Goal: Task Accomplishment & Management: Complete application form

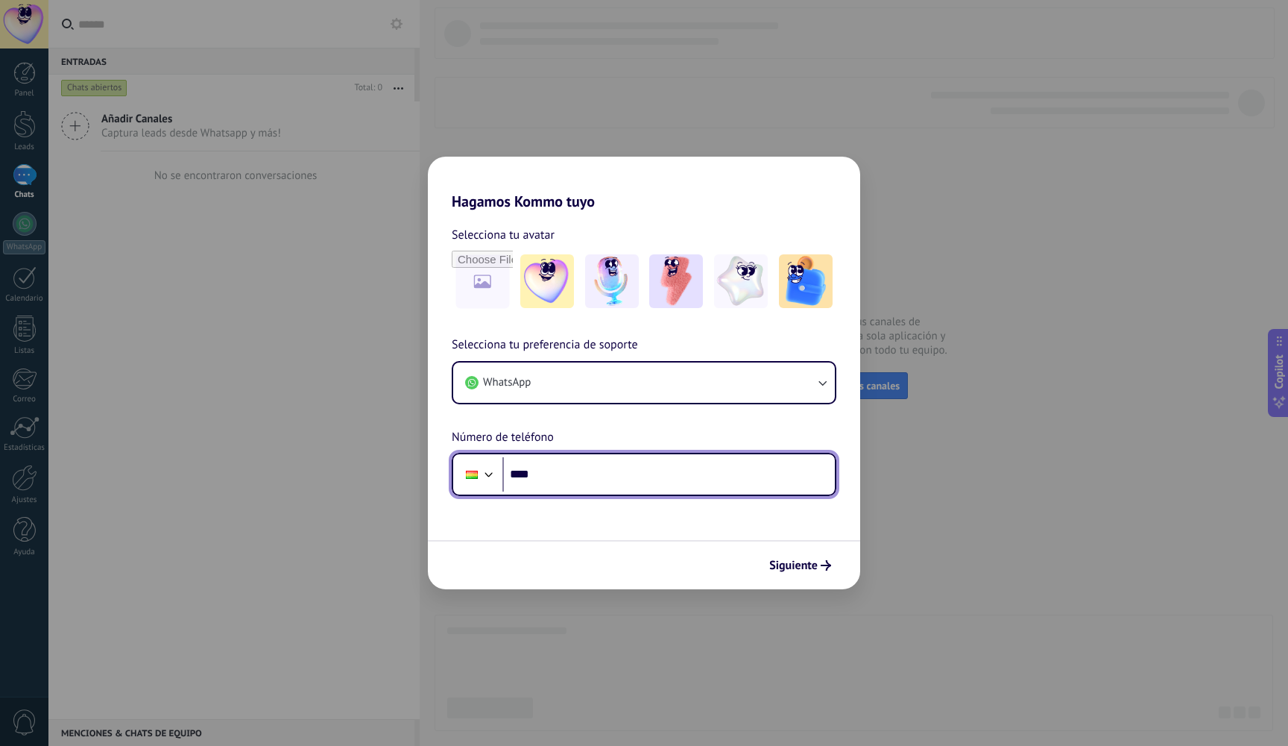
click at [584, 479] on input "****" at bounding box center [668, 474] width 333 height 34
type input "**********"
click at [790, 563] on span "Siguiente" at bounding box center [793, 565] width 48 height 10
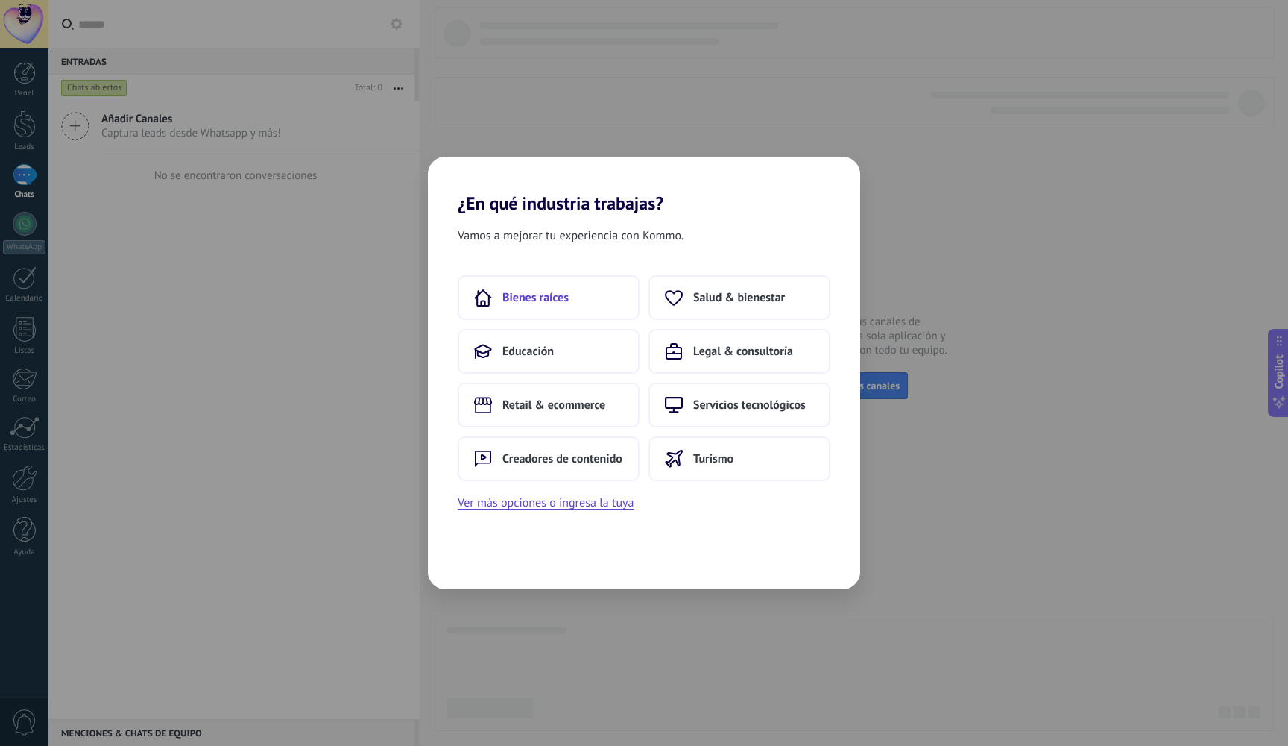
click at [560, 309] on button "Bienes raíces" at bounding box center [549, 297] width 182 height 45
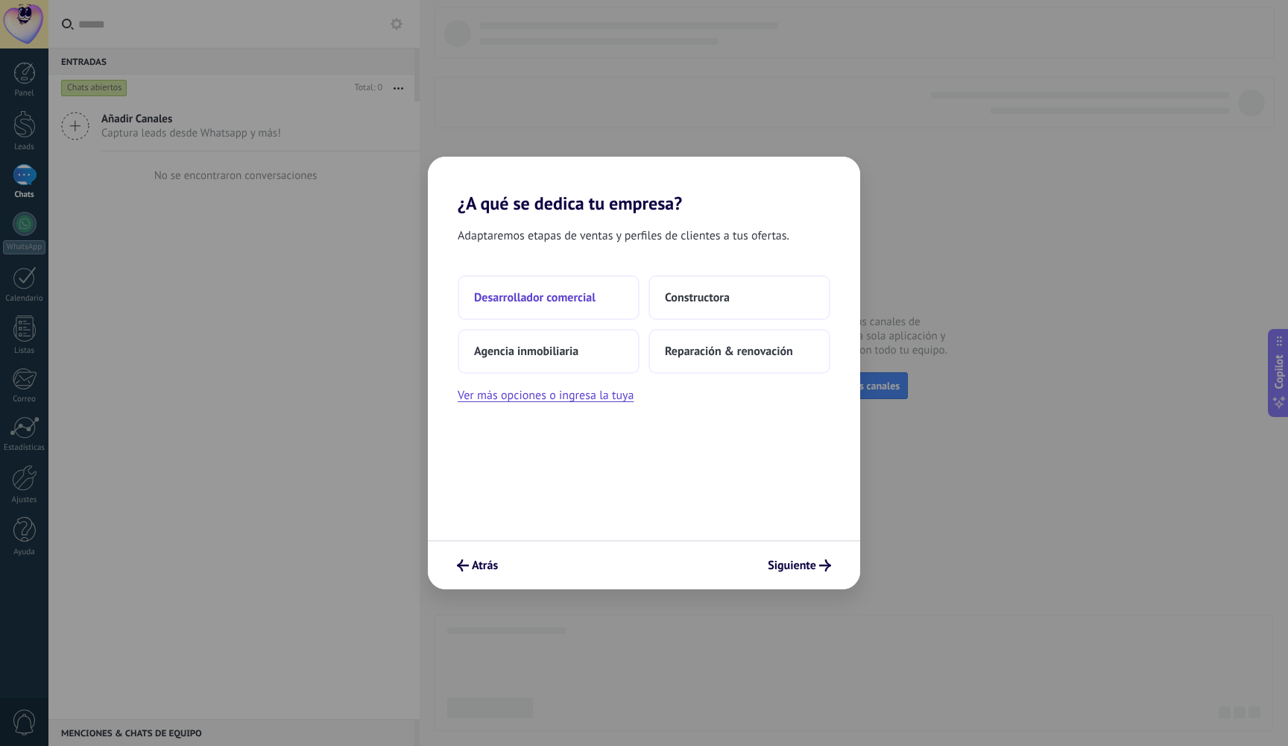
click at [581, 307] on button "Desarrollador comercial" at bounding box center [549, 297] width 182 height 45
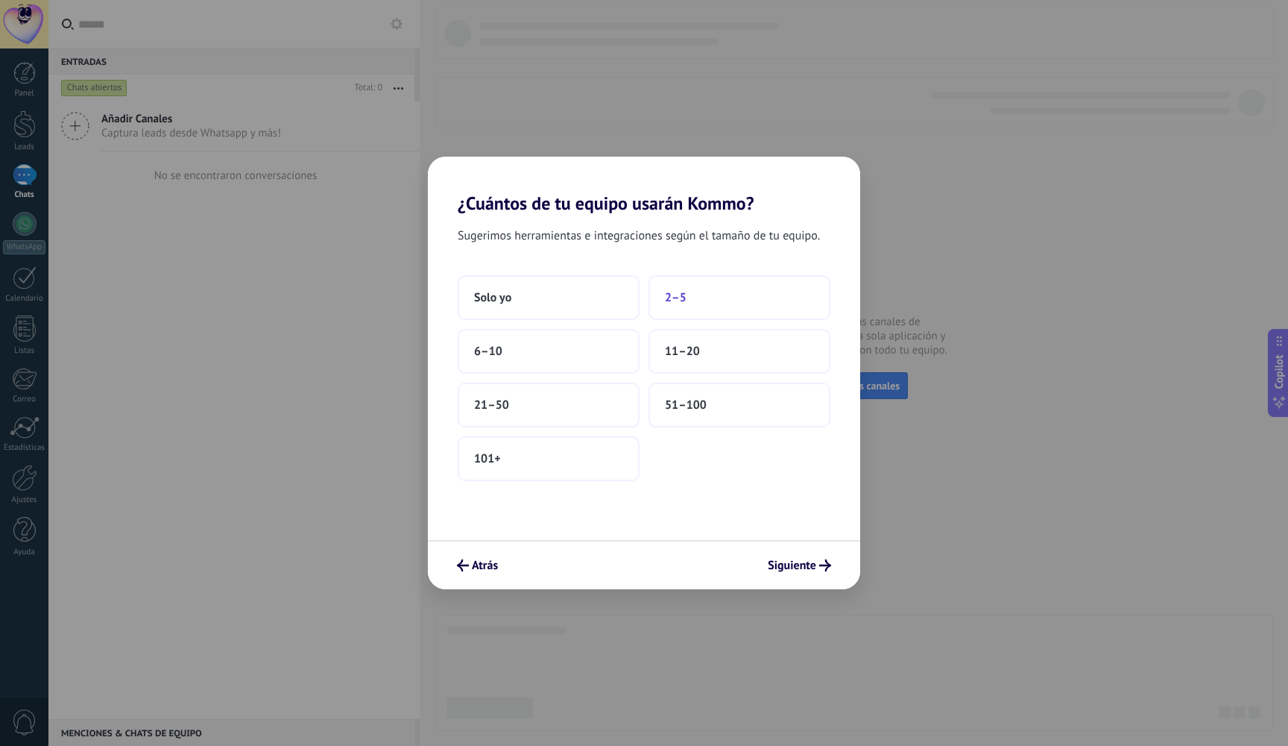
click at [690, 308] on button "2–5" at bounding box center [740, 297] width 182 height 45
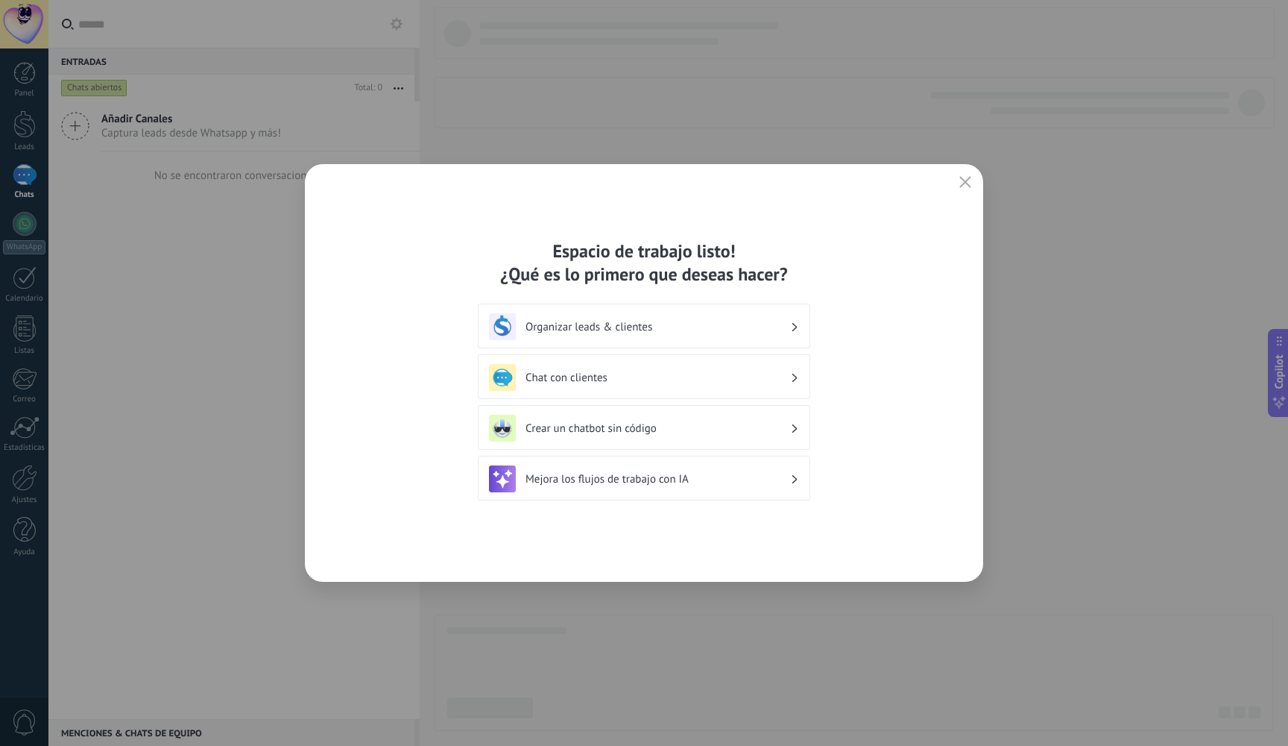
click at [603, 324] on h3 "Organizar leads & clientes" at bounding box center [658, 327] width 265 height 14
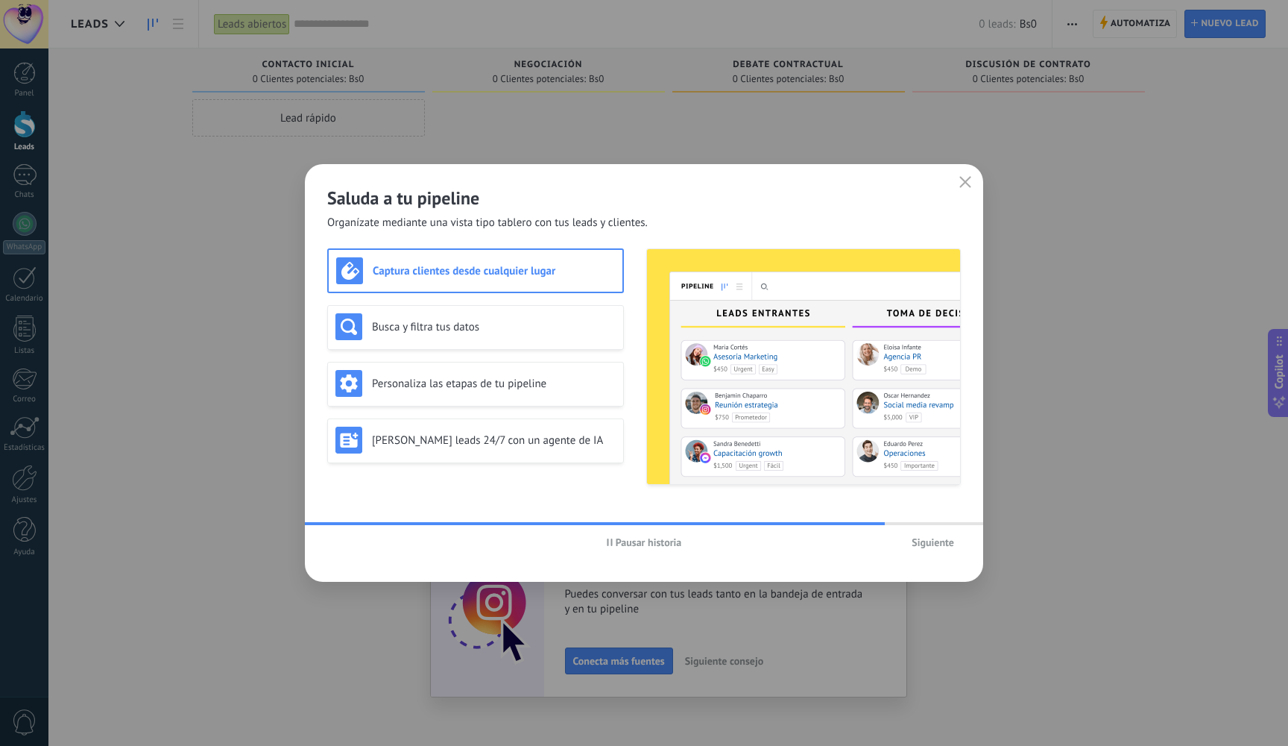
click at [480, 281] on div "Captura clientes desde cualquier lugar" at bounding box center [475, 270] width 279 height 27
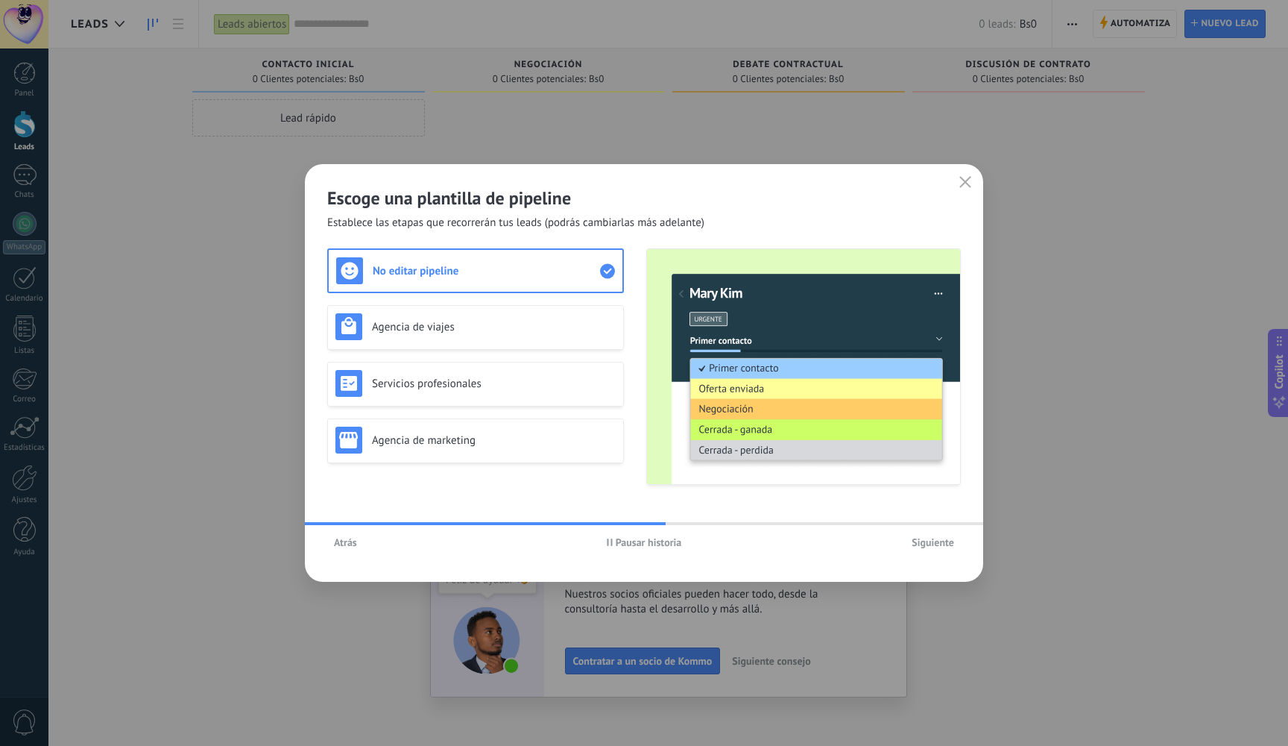
click at [933, 543] on span "Siguiente" at bounding box center [933, 542] width 42 height 10
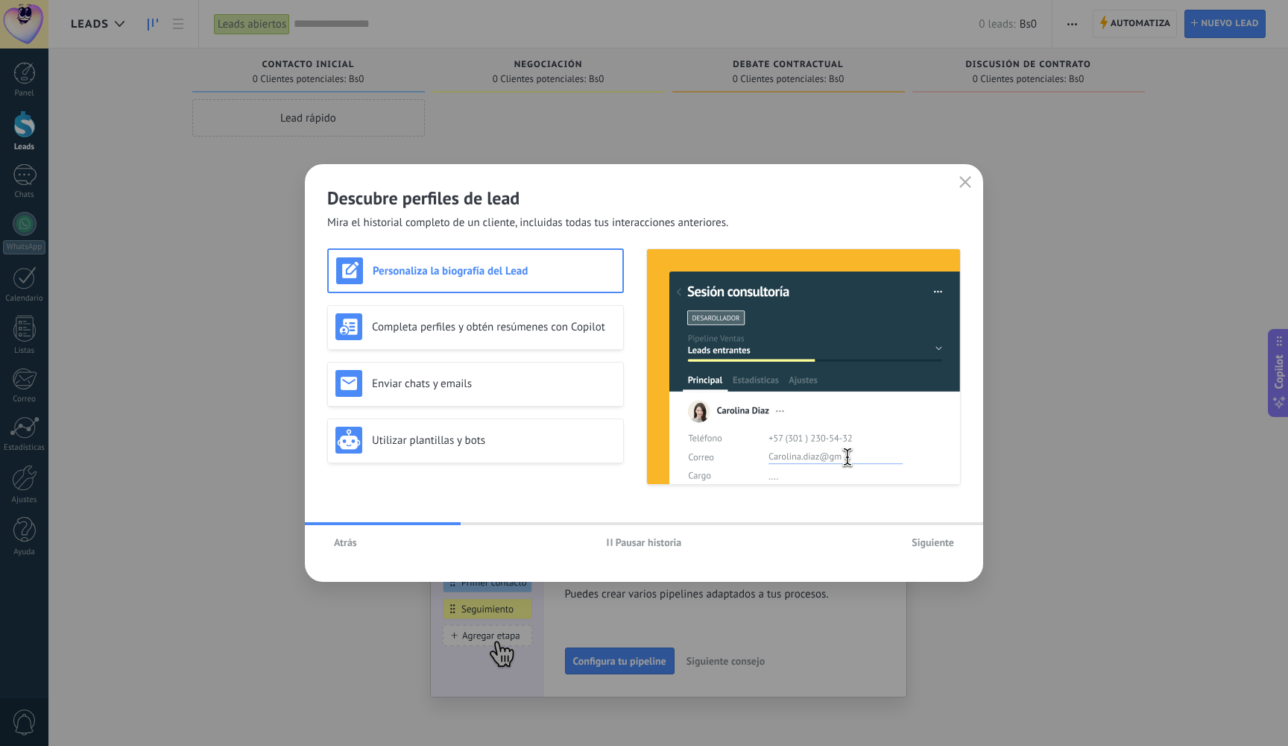
click at [933, 542] on span "Siguiente" at bounding box center [933, 542] width 42 height 10
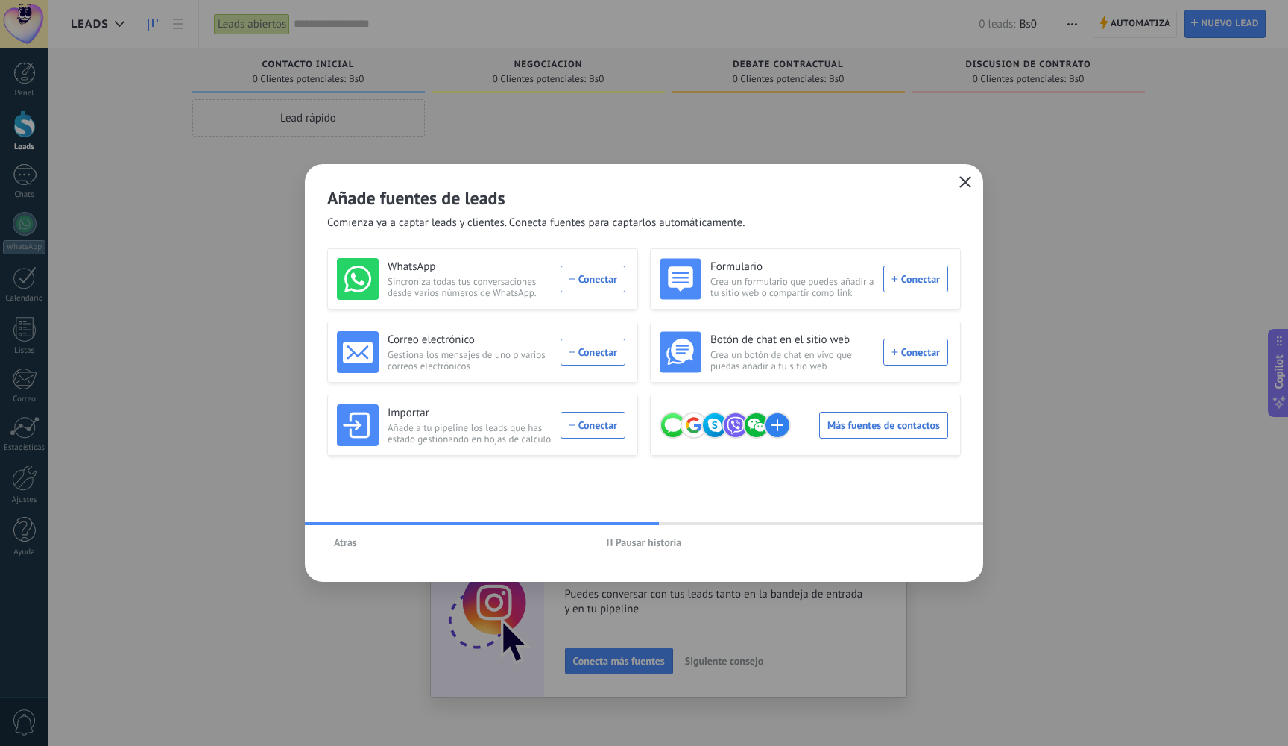
click at [965, 179] on icon "button" at bounding box center [965, 182] width 12 height 12
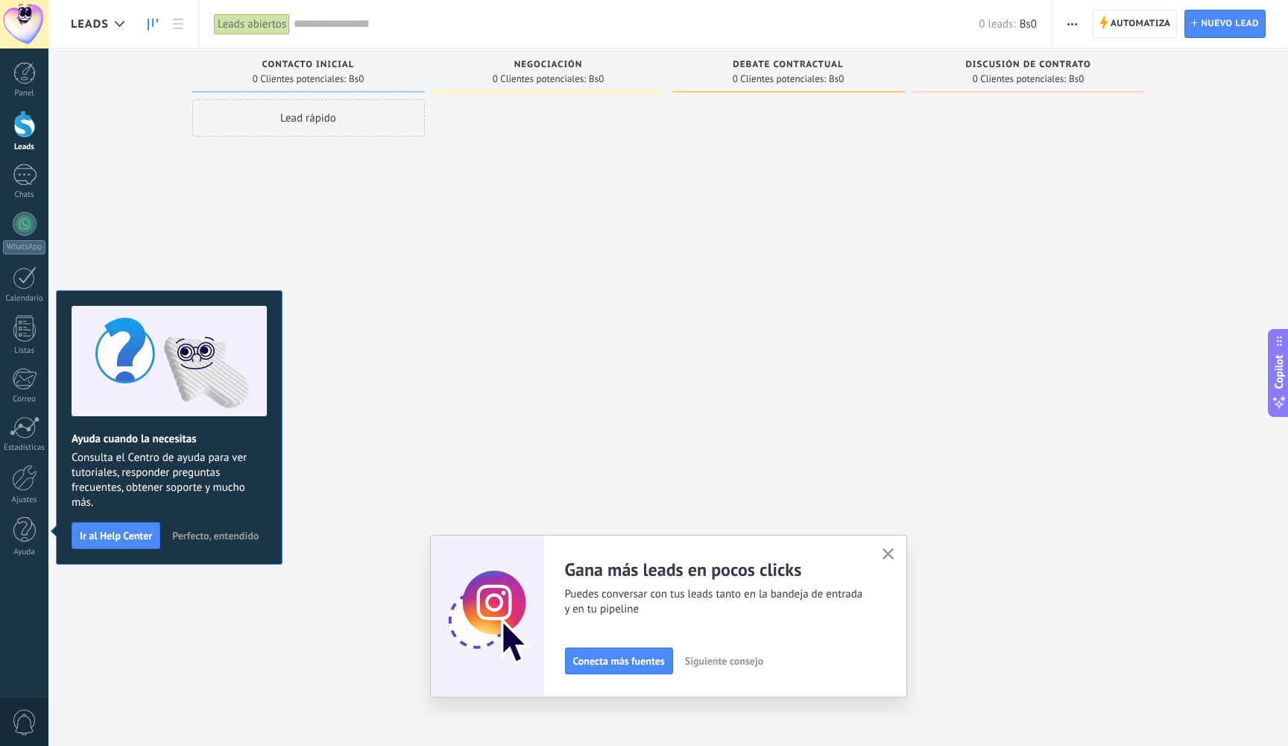
click at [442, 252] on div at bounding box center [548, 374] width 233 height 551
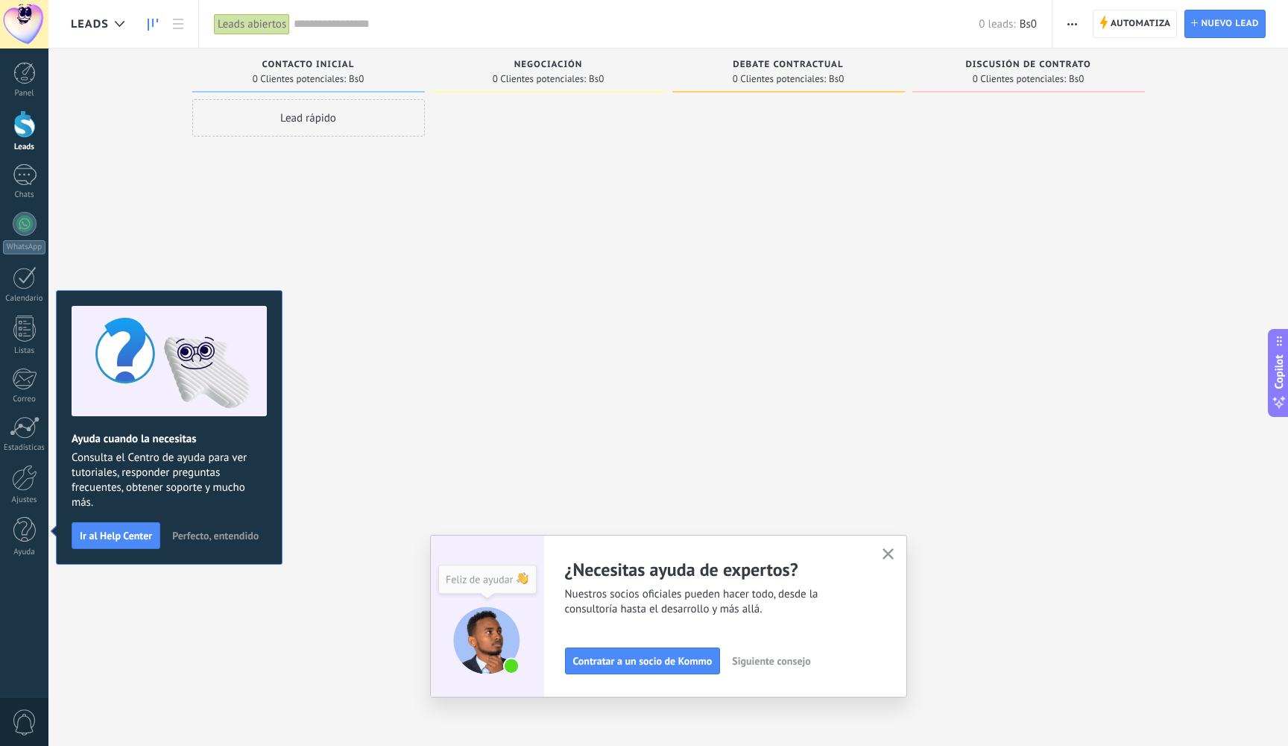
click at [20, 122] on div at bounding box center [24, 124] width 22 height 28
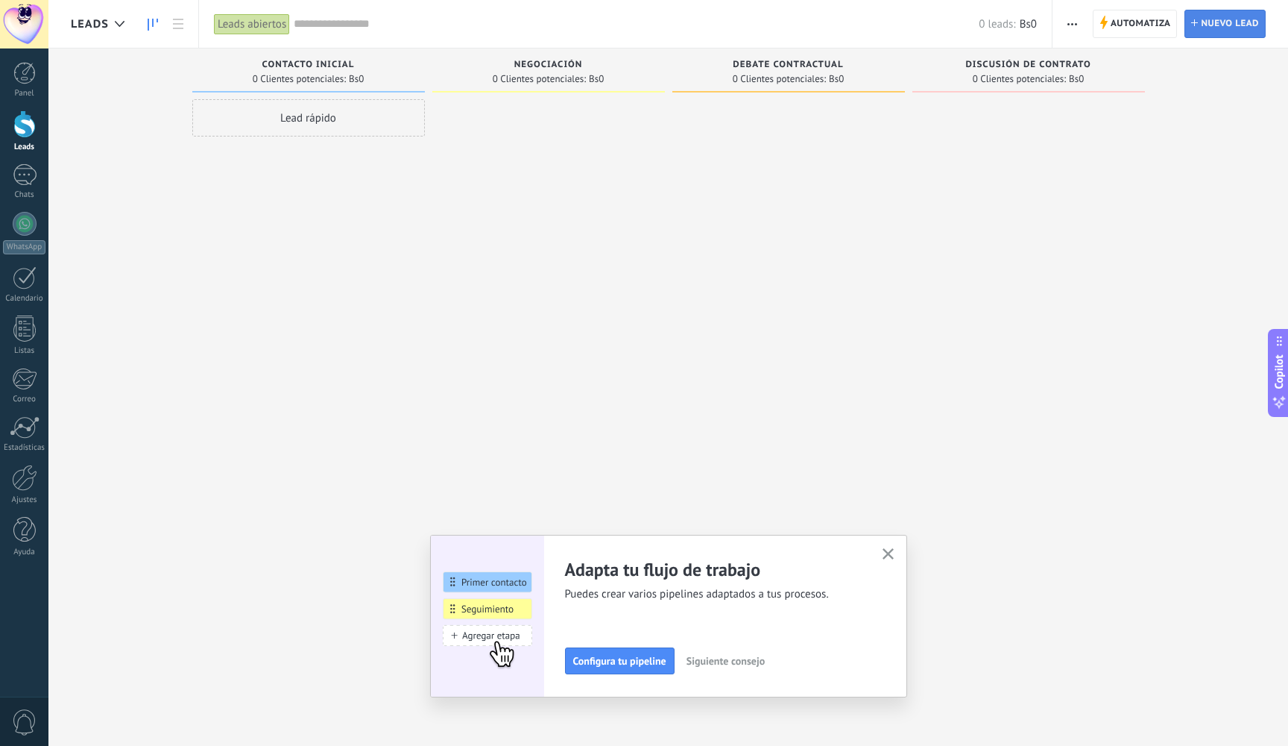
click at [1221, 27] on span "Nuevo lead" at bounding box center [1230, 23] width 58 height 27
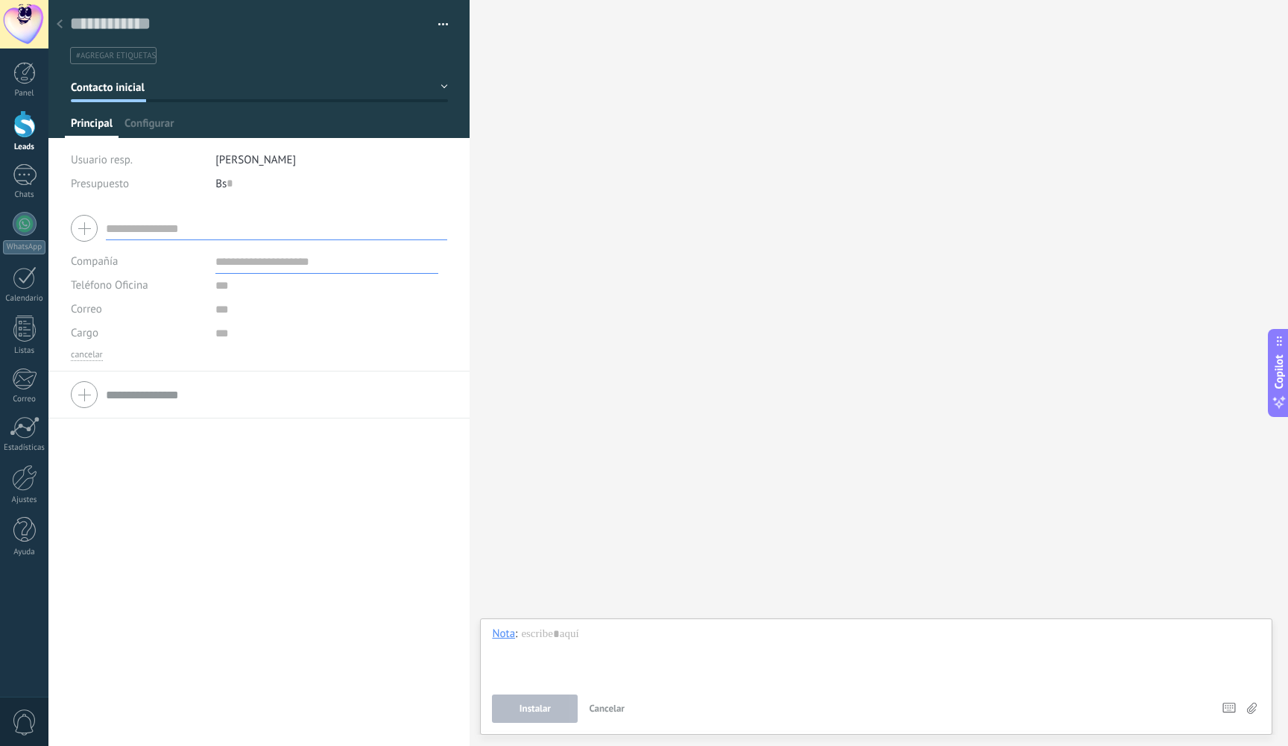
click at [174, 224] on input "text" at bounding box center [276, 228] width 341 height 24
type input "**********"
type input "********"
click at [308, 512] on div "**********" at bounding box center [258, 451] width 421 height 492
click at [100, 724] on span "Guardar" at bounding box center [96, 722] width 35 height 10
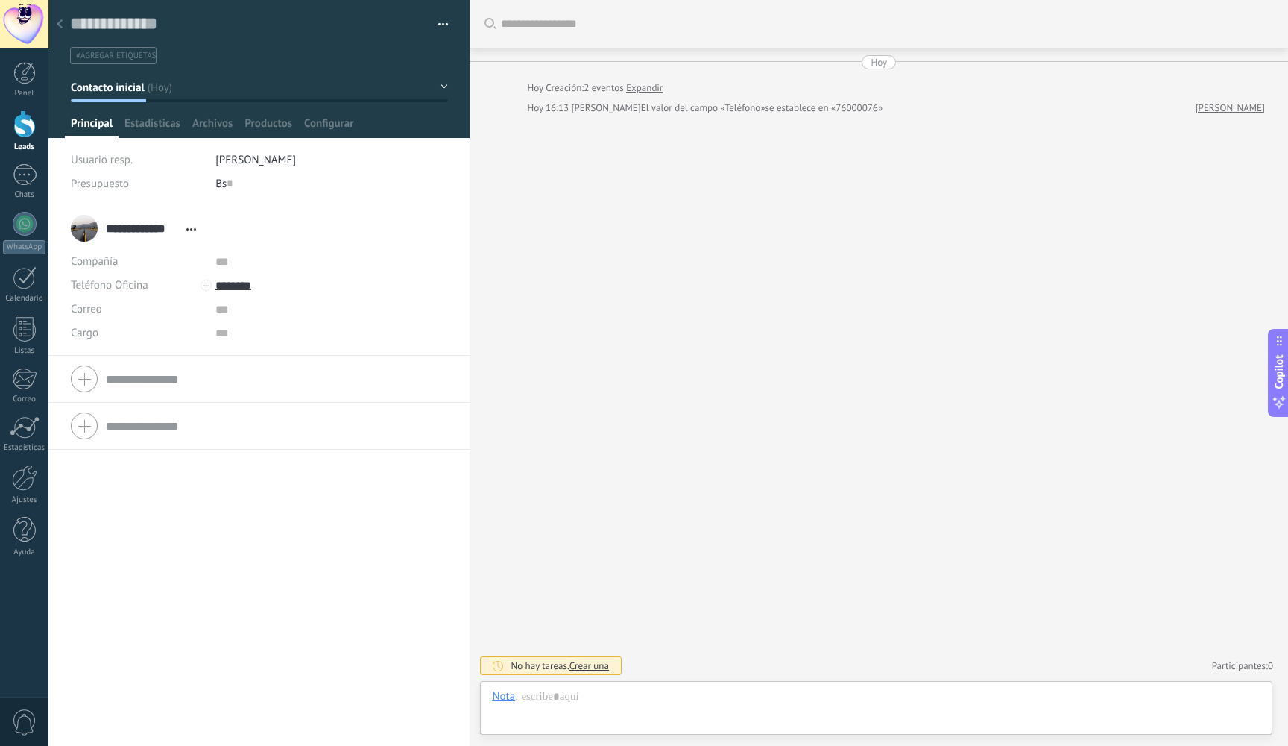
scroll to position [22, 0]
click at [150, 123] on span "Estadísticas" at bounding box center [153, 127] width 56 height 22
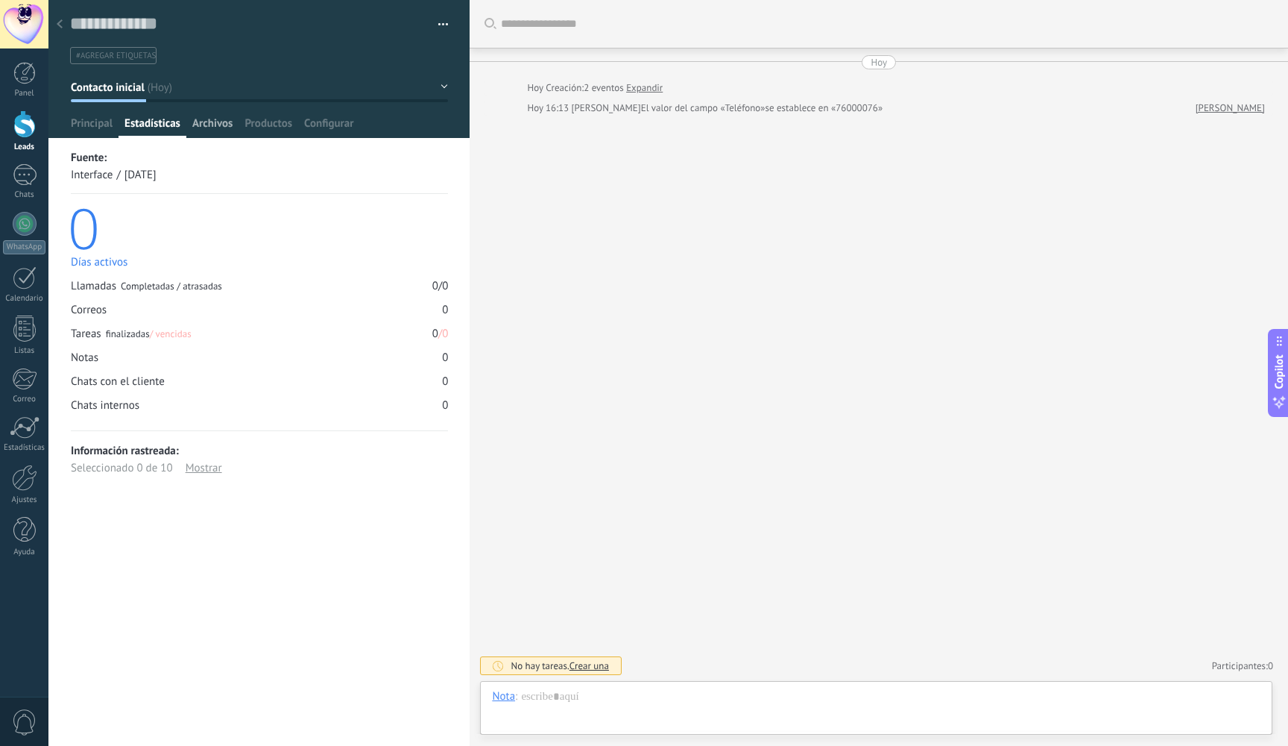
click at [220, 125] on span "Archivos" at bounding box center [212, 127] width 40 height 22
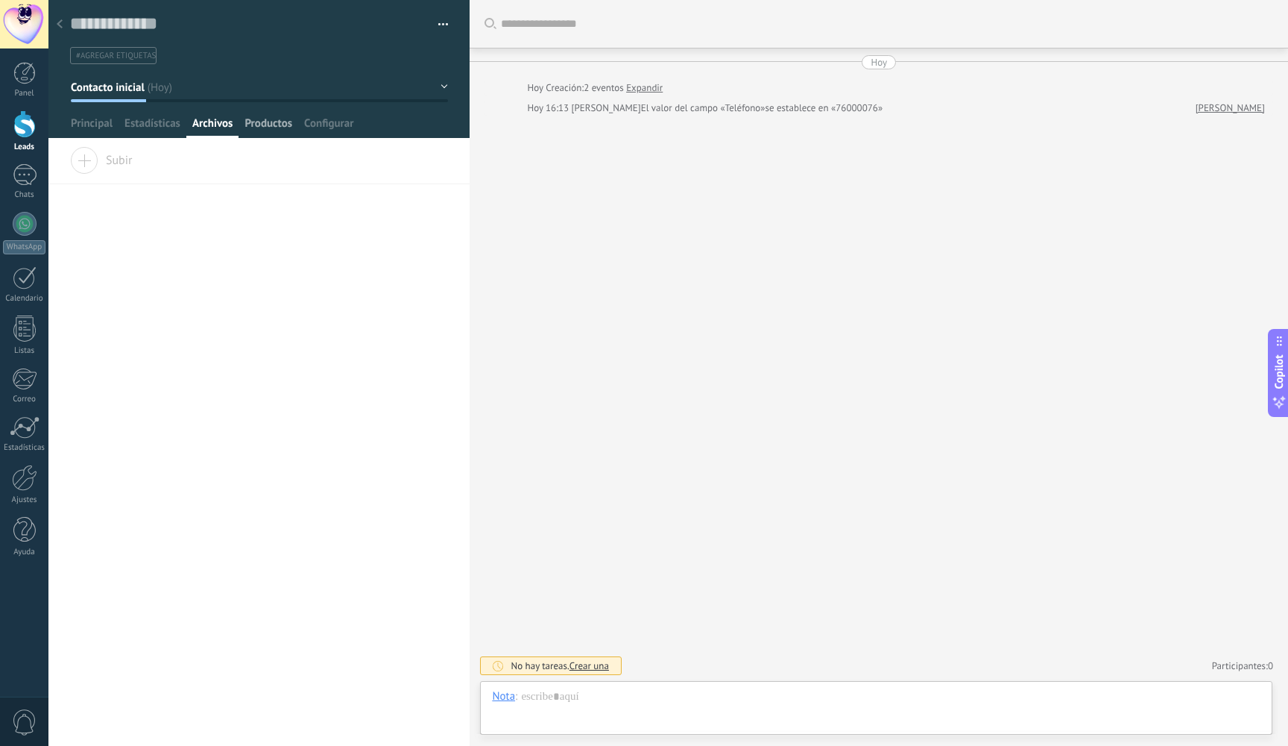
click at [275, 129] on span "Productos" at bounding box center [269, 127] width 48 height 22
click at [327, 127] on span "Configurar" at bounding box center [328, 127] width 49 height 22
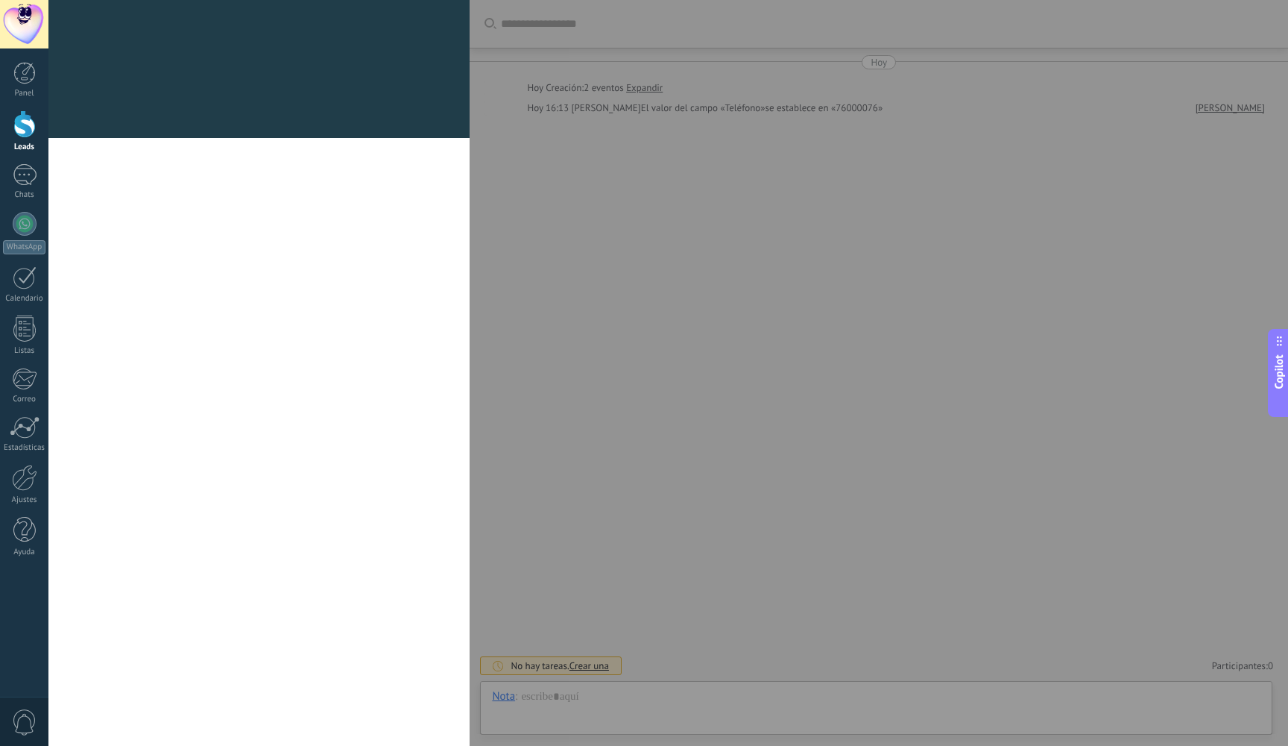
click at [92, 128] on div at bounding box center [258, 129] width 421 height 18
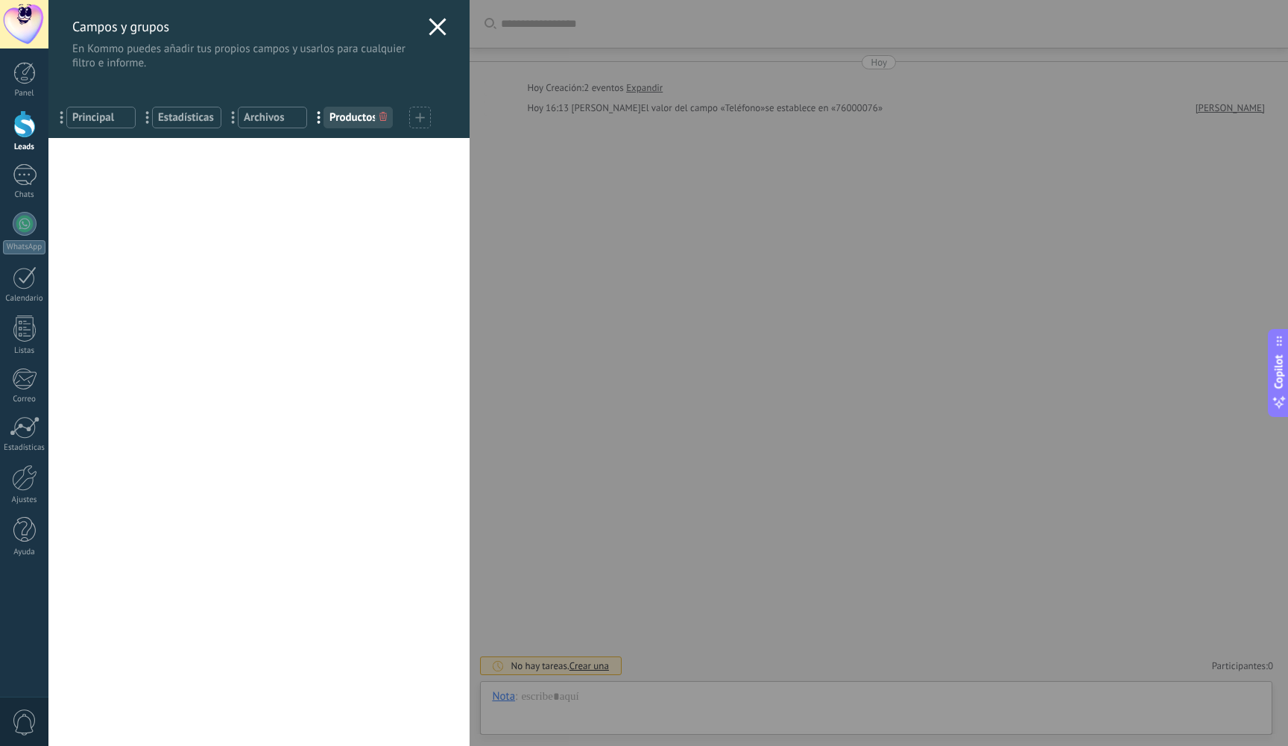
click at [429, 25] on icon at bounding box center [438, 27] width 18 height 18
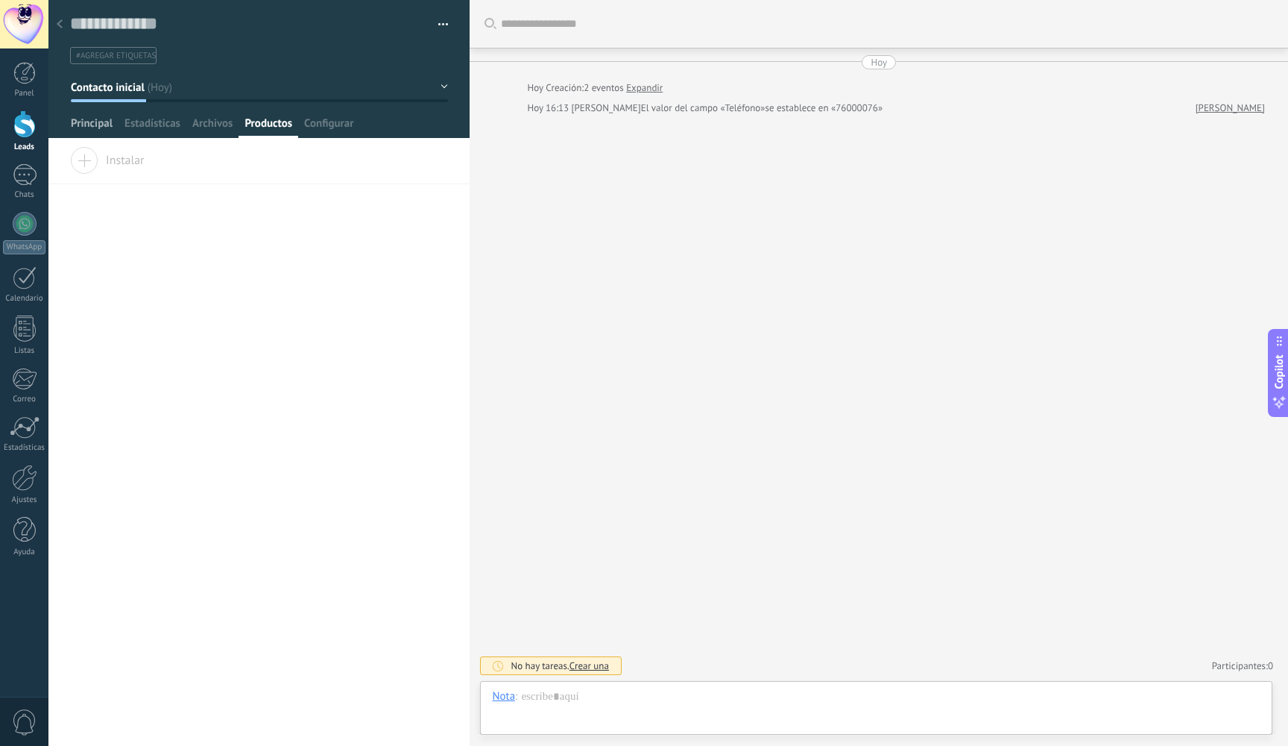
click at [96, 127] on span "Principal" at bounding box center [92, 127] width 42 height 22
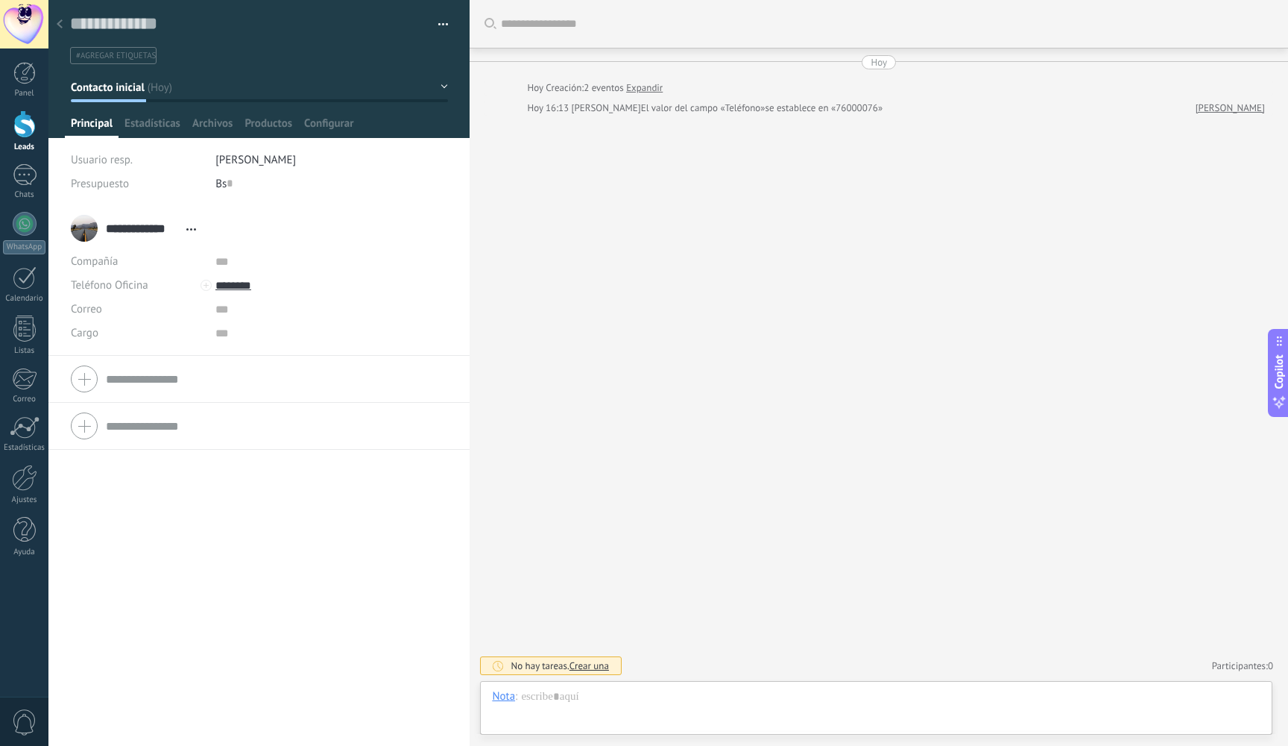
click at [596, 669] on span "Crear una" at bounding box center [590, 665] width 40 height 13
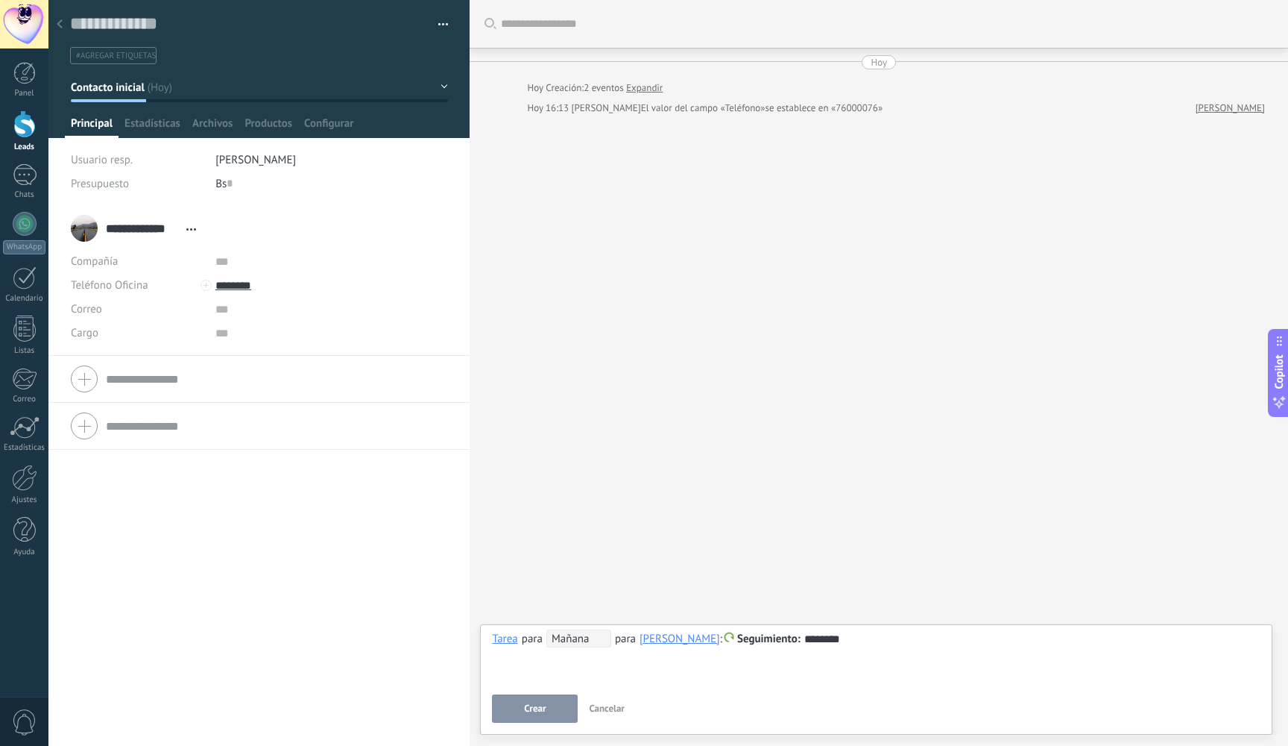
click at [537, 705] on span "Crear" at bounding box center [535, 708] width 22 height 10
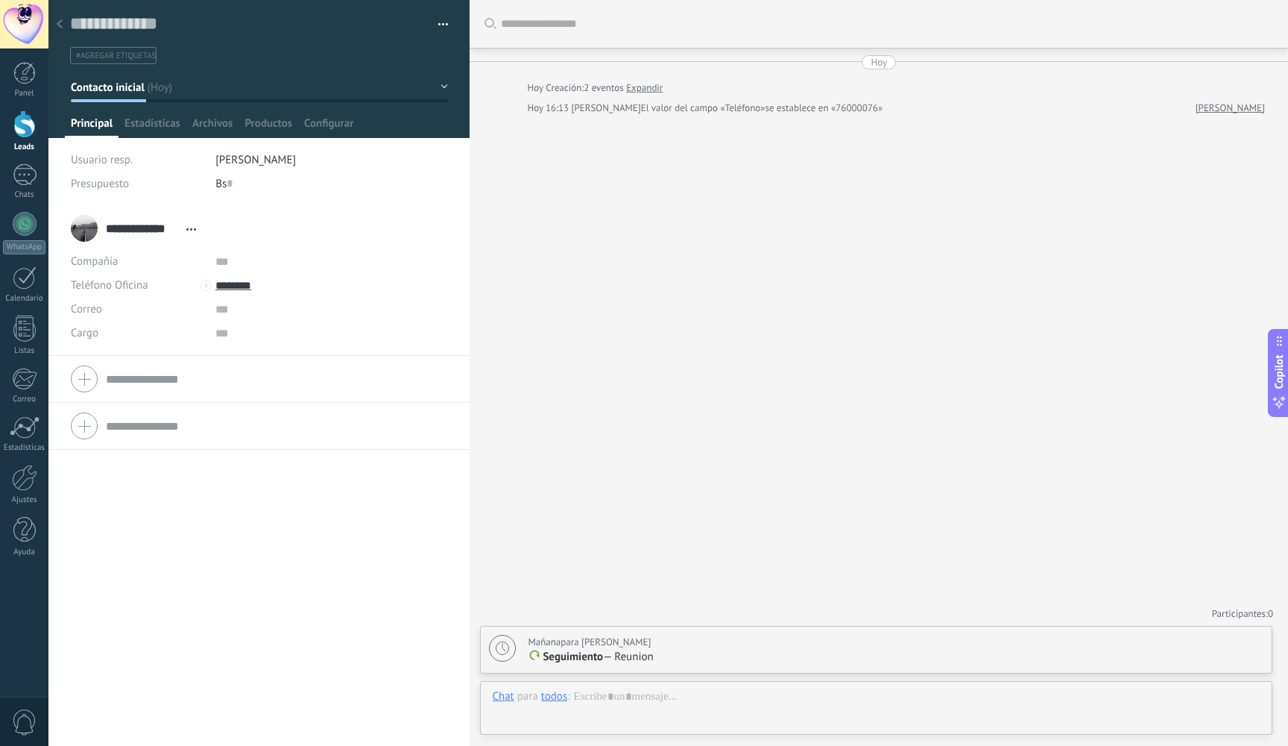
click at [438, 88] on button "Contacto inicial" at bounding box center [259, 87] width 377 height 27
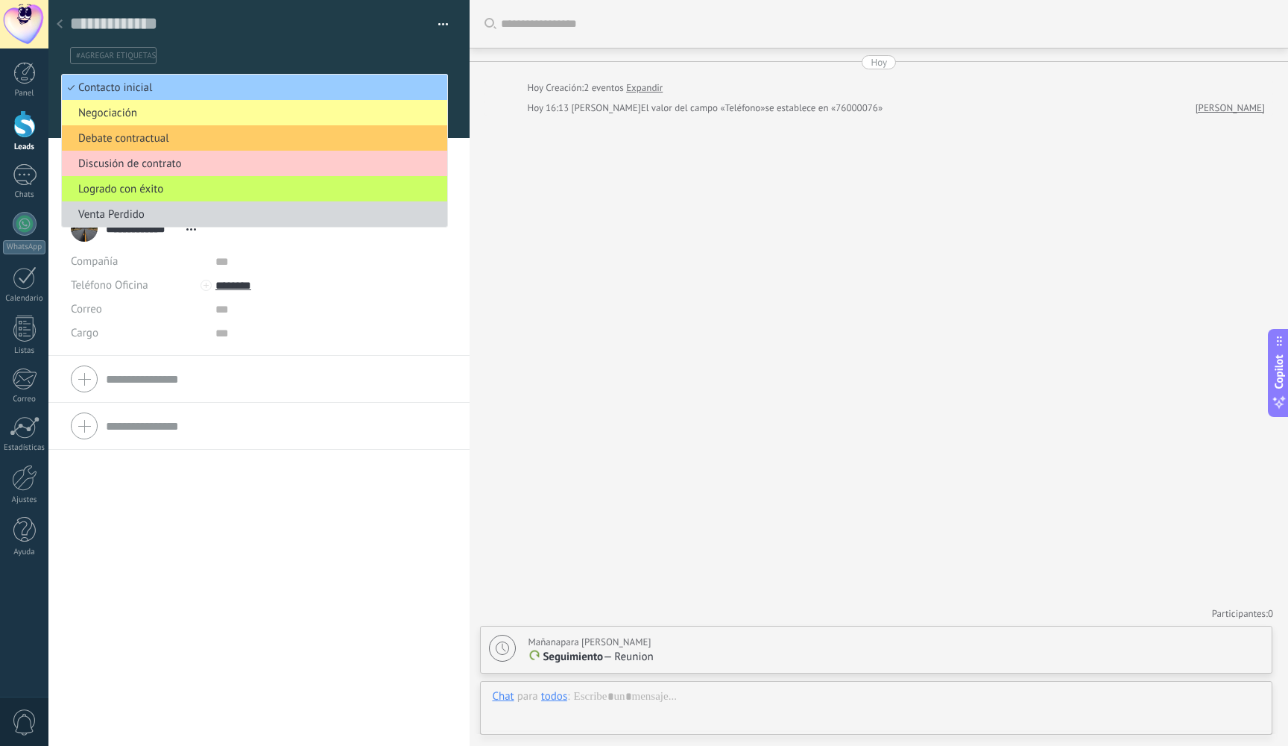
click at [568, 174] on div "Buscar Carga más Hoy Hoy Creación: 2 eventos Expandir Hoy 16:13 Branko Zabala E…" at bounding box center [879, 373] width 819 height 746
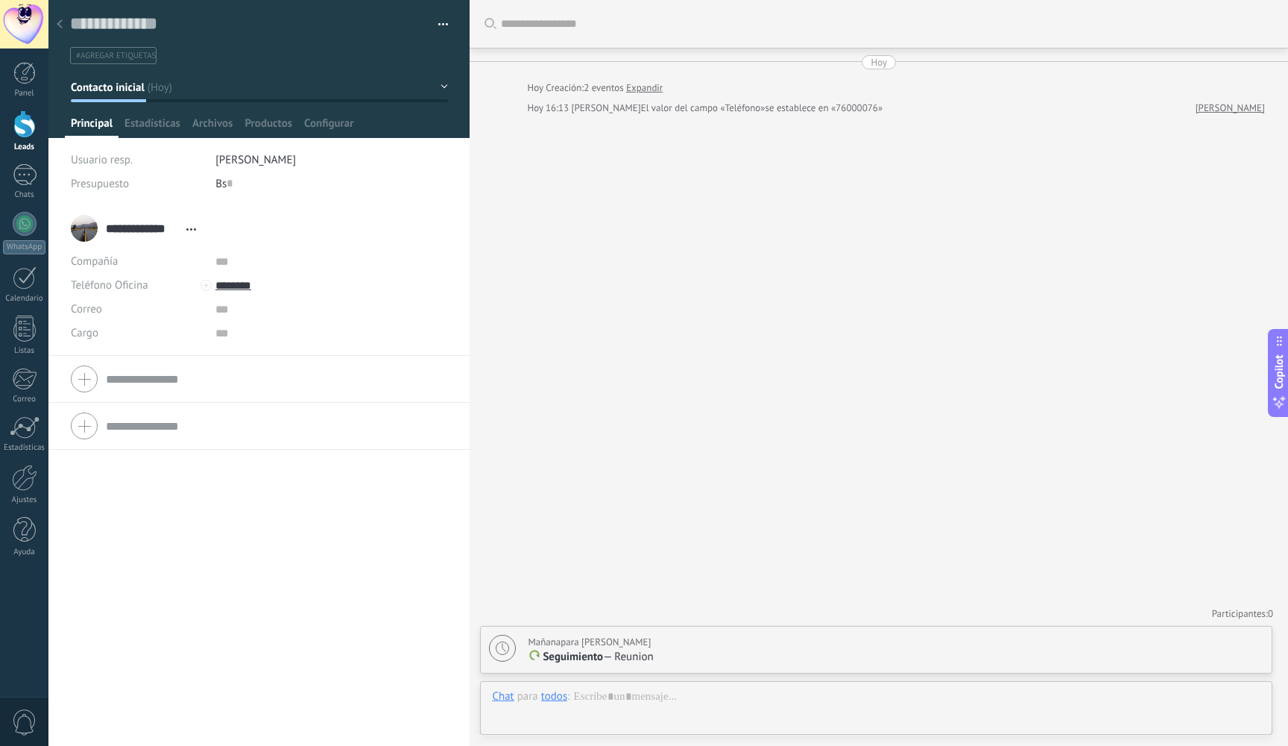
click at [441, 89] on button "Contacto inicial" at bounding box center [259, 87] width 377 height 27
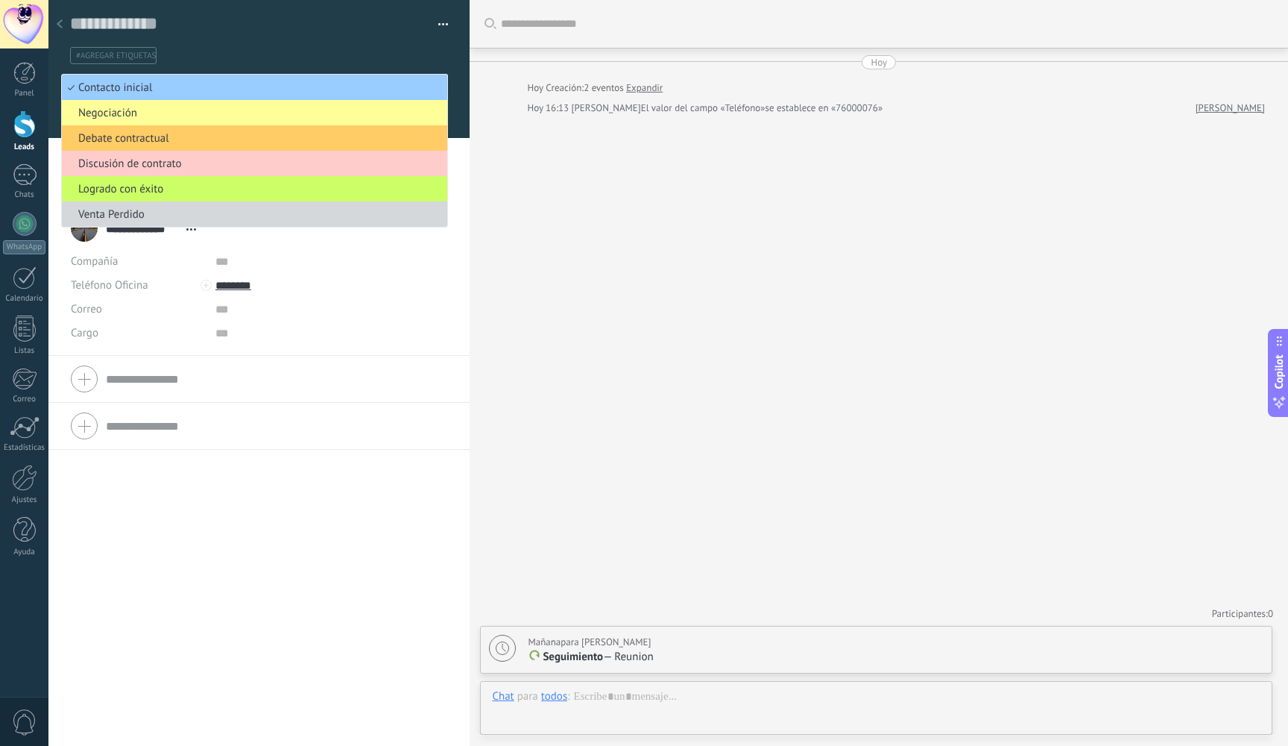
click at [535, 144] on div "Buscar Carga más Hoy Hoy Creación: 2 eventos Expandir Hoy 16:13 Branko Zabala E…" at bounding box center [879, 373] width 819 height 746
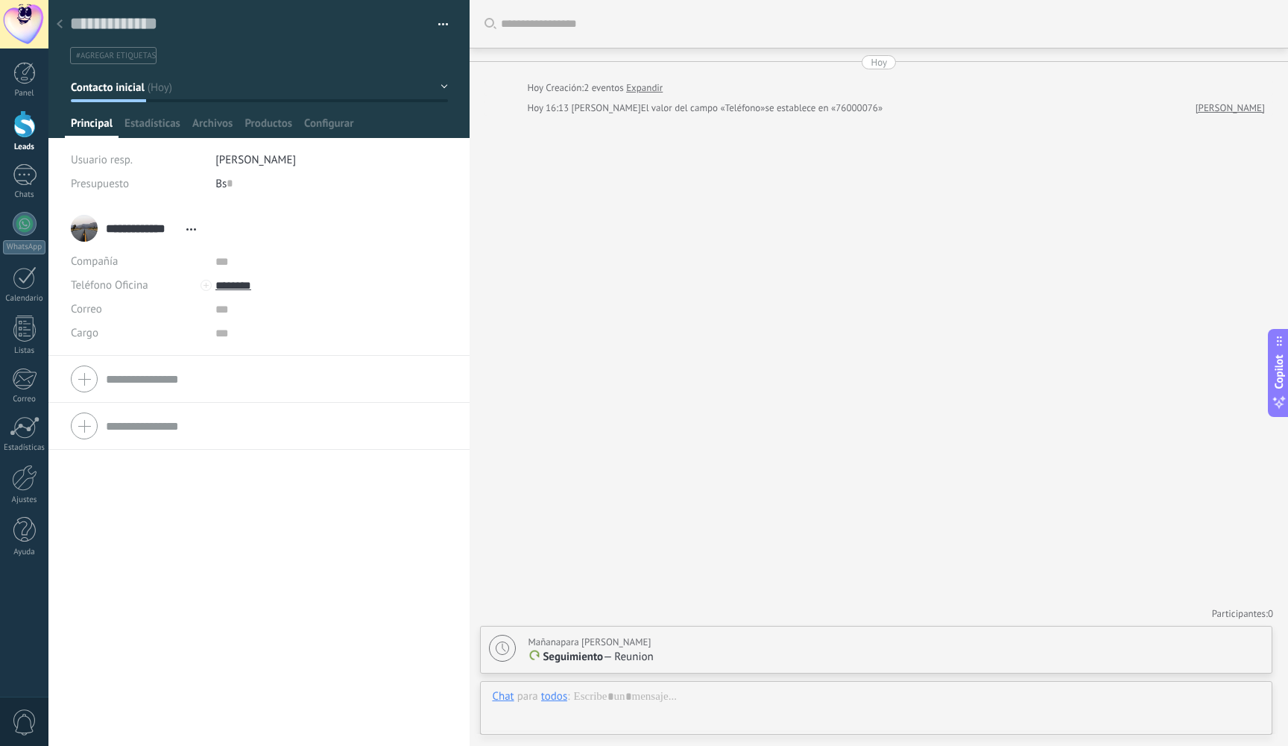
click at [137, 383] on form "Compañía Teléfono Oficina Ofic. directo Celular Fax Casa Otro Teléfono Oficina …" at bounding box center [259, 378] width 376 height 37
click at [104, 127] on span "Principal" at bounding box center [92, 127] width 42 height 22
click at [136, 244] on div "**********" at bounding box center [125, 227] width 108 height 37
click at [198, 225] on span "Abrir detalle Copie el nombre Desatar Contacto principal" at bounding box center [191, 229] width 25 height 11
click at [248, 251] on link "Abrir detalle" at bounding box center [238, 249] width 60 height 14
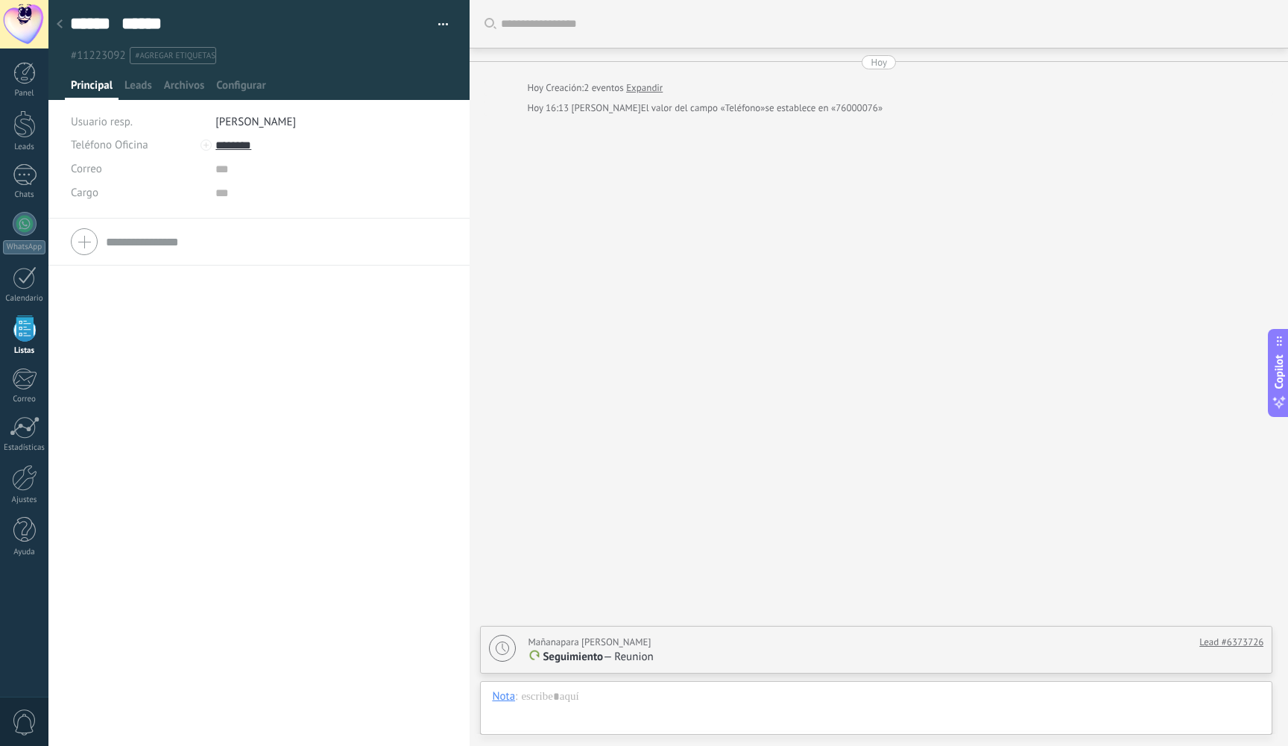
click at [63, 28] on div at bounding box center [59, 24] width 21 height 29
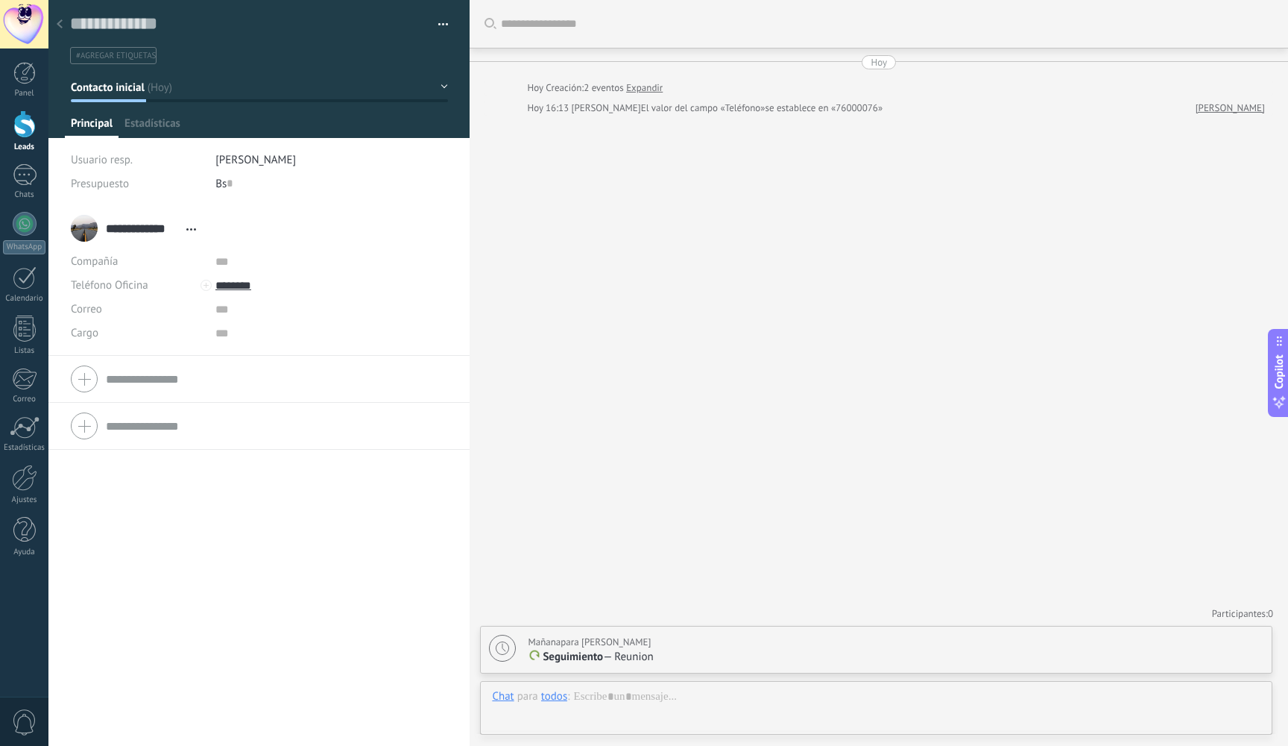
scroll to position [22, 0]
click at [62, 23] on icon at bounding box center [60, 23] width 6 height 9
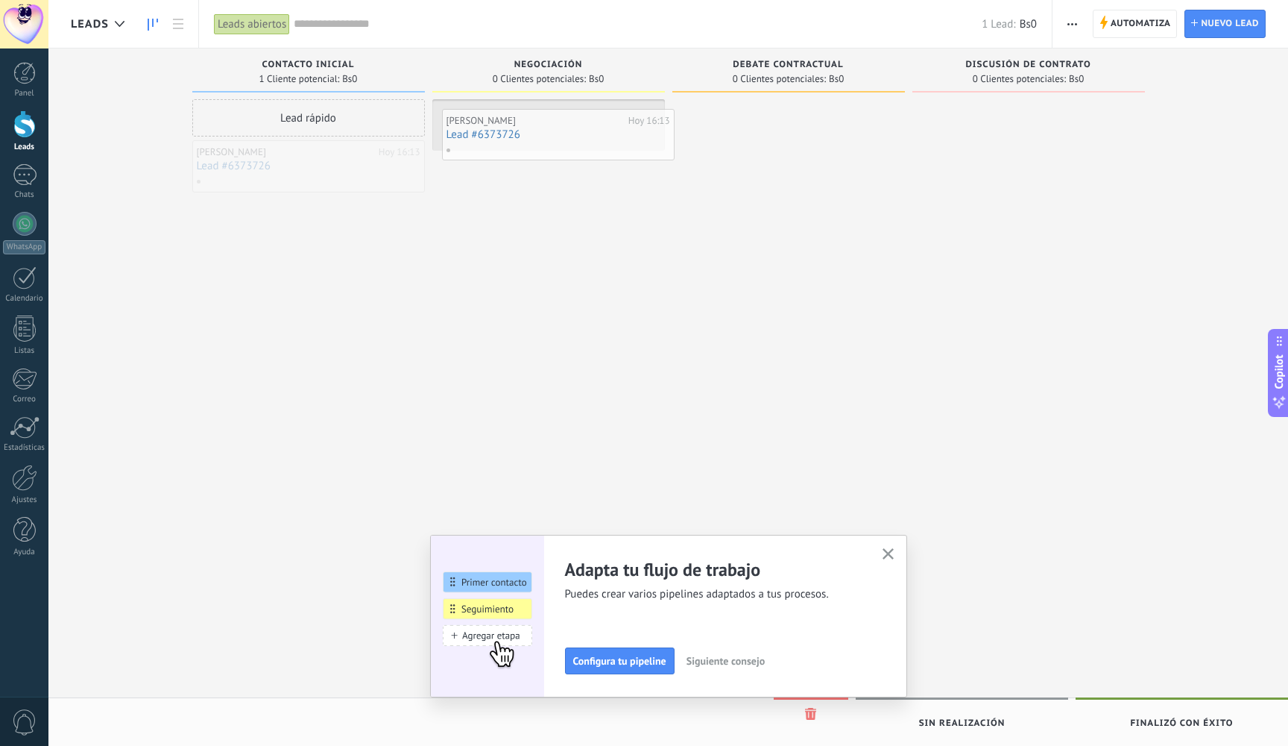
drag, startPoint x: 283, startPoint y: 168, endPoint x: 533, endPoint y: 136, distance: 251.8
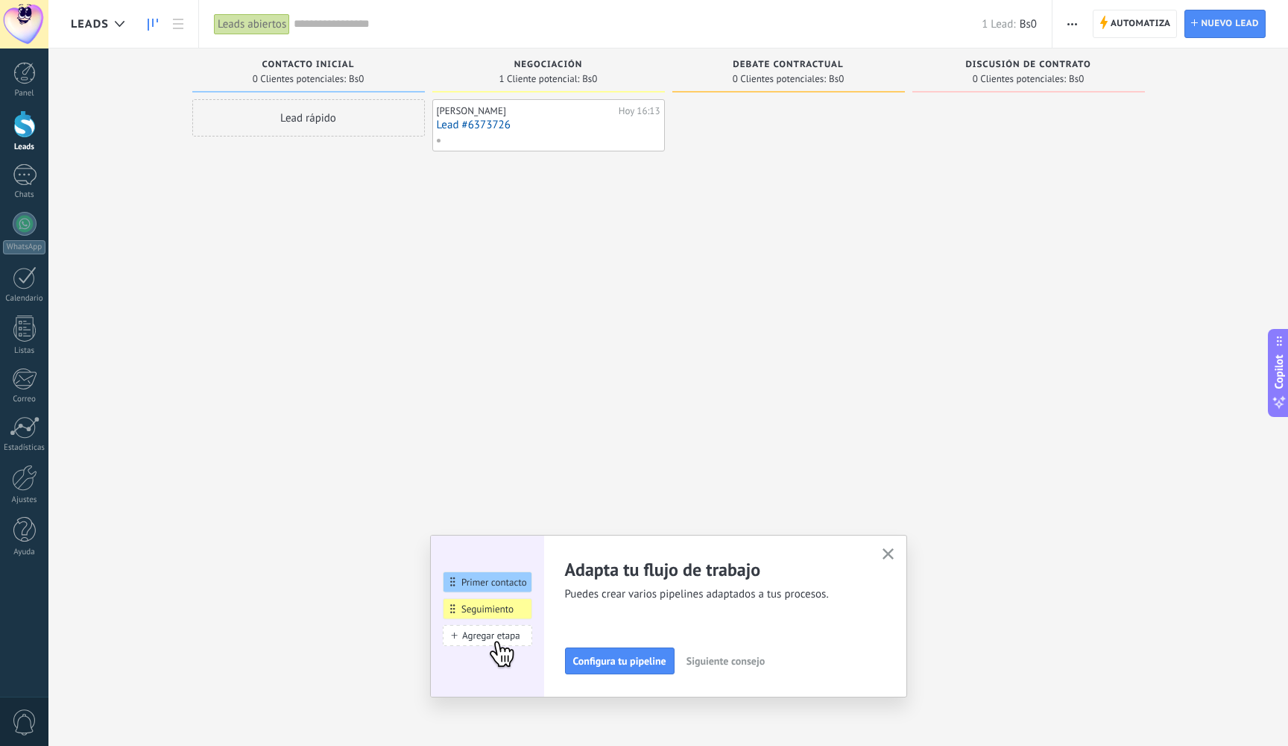
click at [521, 136] on div at bounding box center [547, 139] width 222 height 13
click at [462, 112] on div "[PERSON_NAME]" at bounding box center [526, 111] width 178 height 12
click at [481, 126] on link "Lead #6373726" at bounding box center [549, 125] width 224 height 13
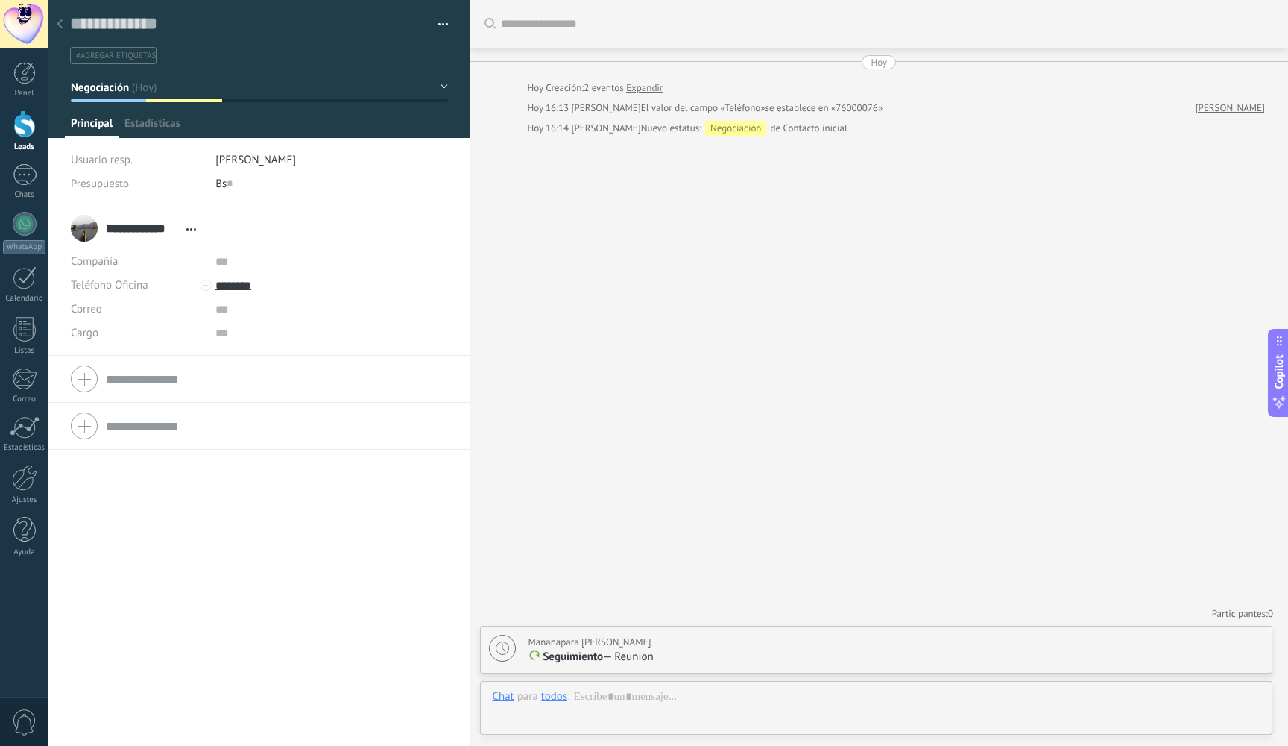
scroll to position [22, 0]
click at [29, 76] on div at bounding box center [24, 73] width 22 height 22
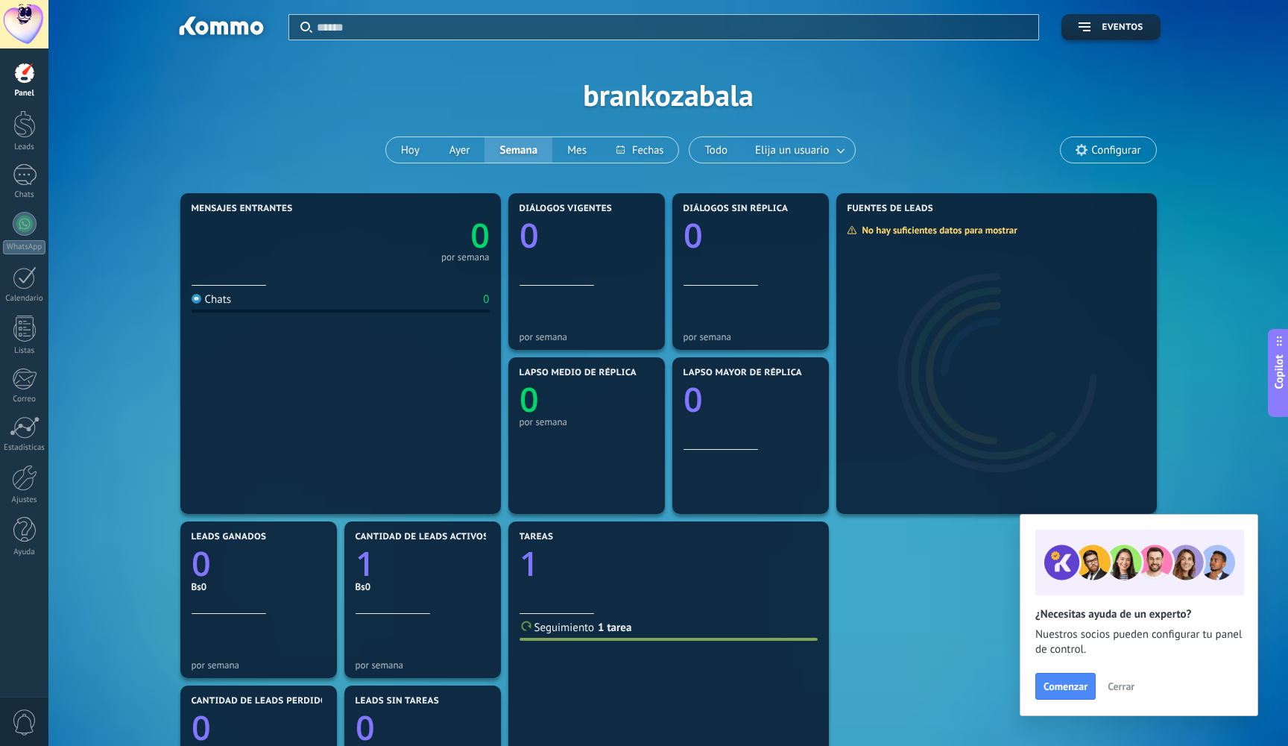
click at [1125, 682] on span "Cerrar" at bounding box center [1121, 686] width 27 height 10
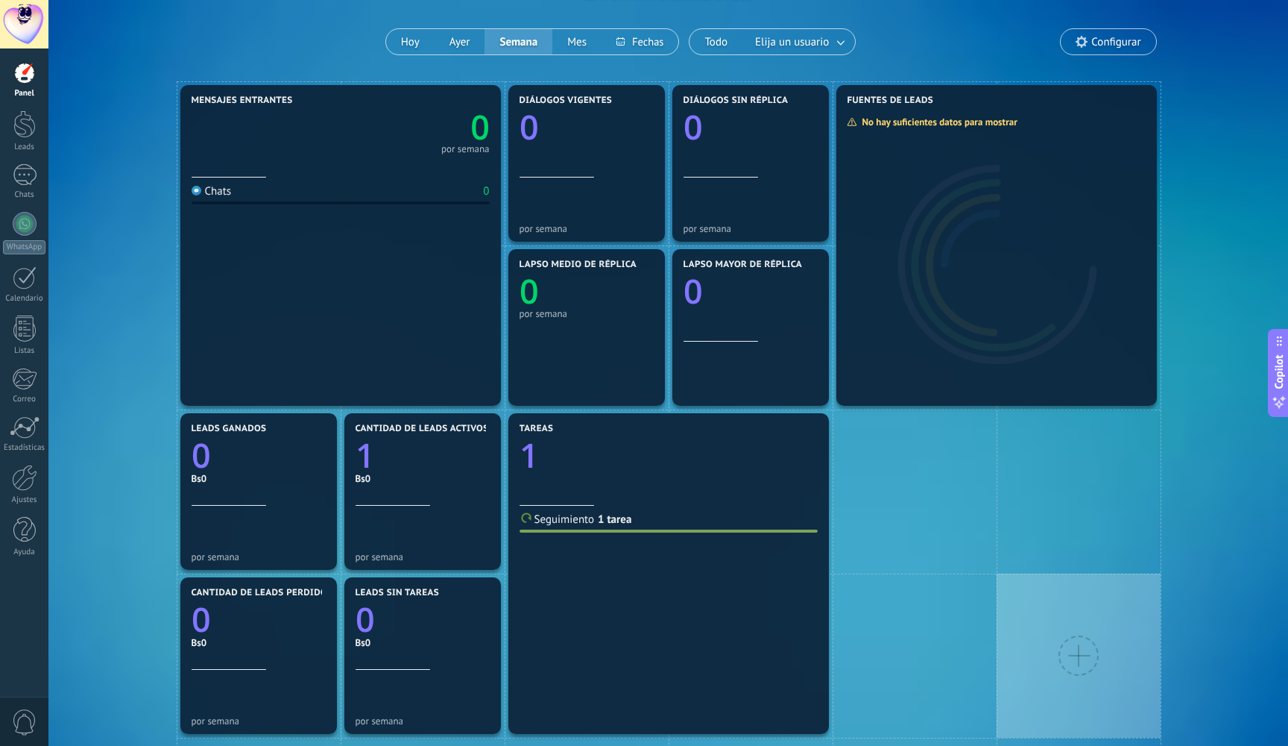
scroll to position [119, 0]
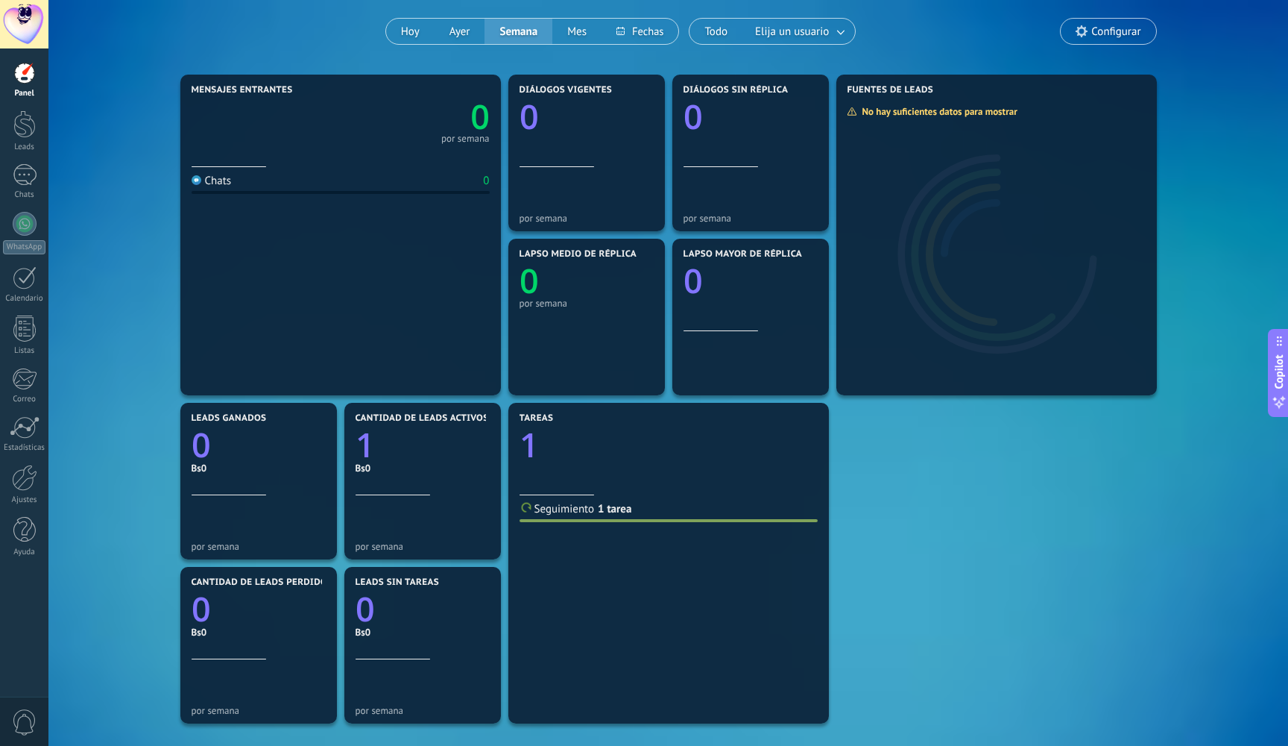
click at [1112, 36] on span "Configurar" at bounding box center [1115, 31] width 49 height 13
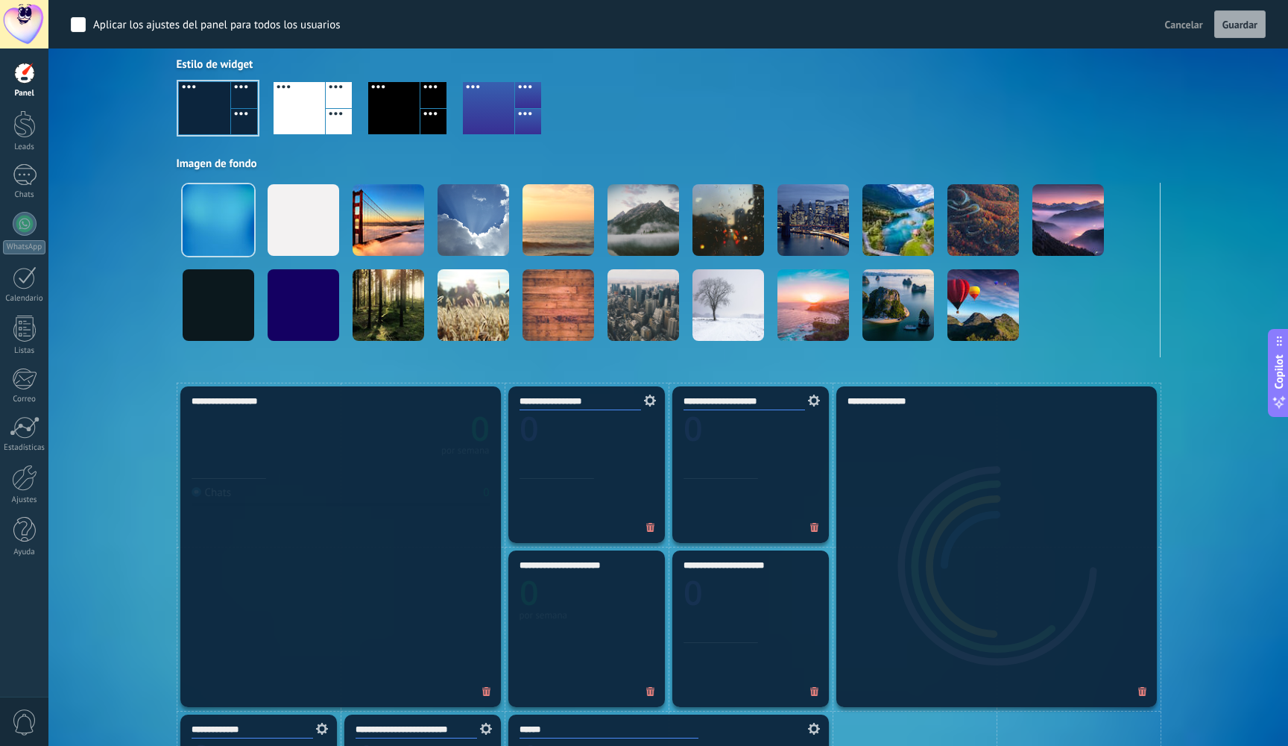
click at [1185, 29] on span "Cancelar" at bounding box center [1184, 24] width 38 height 13
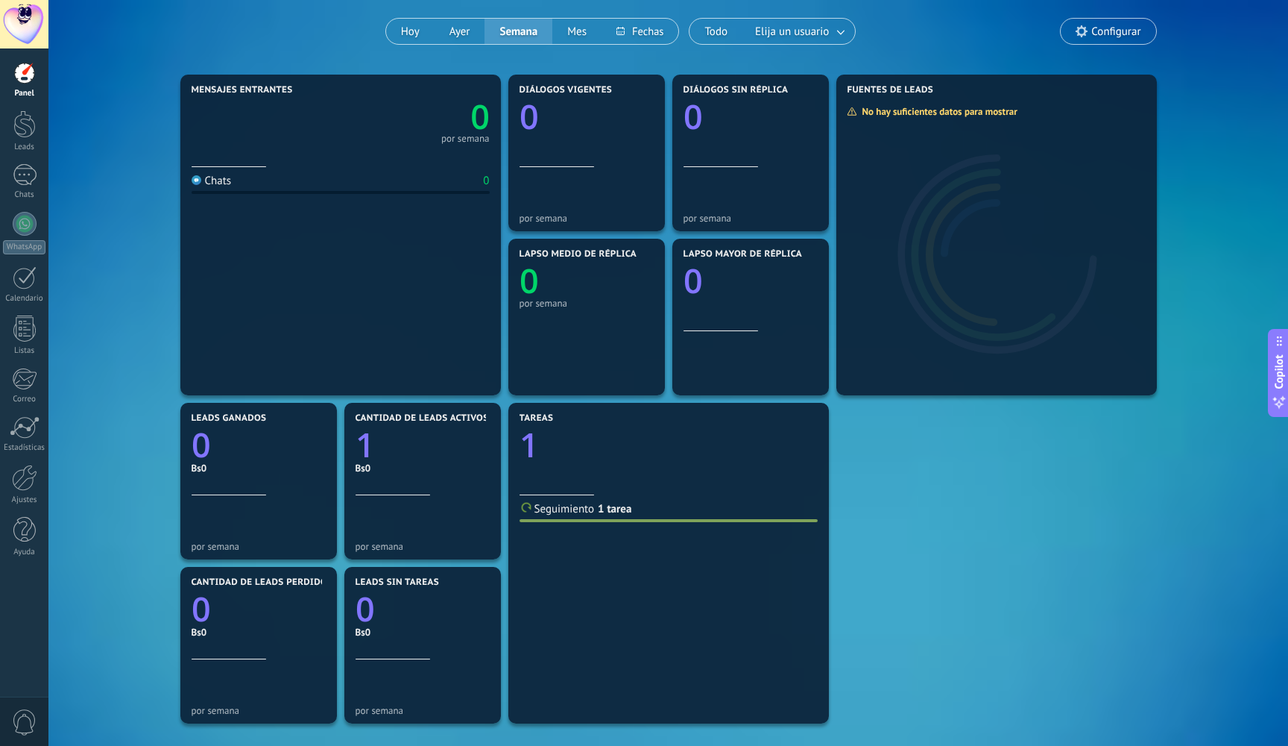
click at [22, 20] on div at bounding box center [24, 24] width 48 height 48
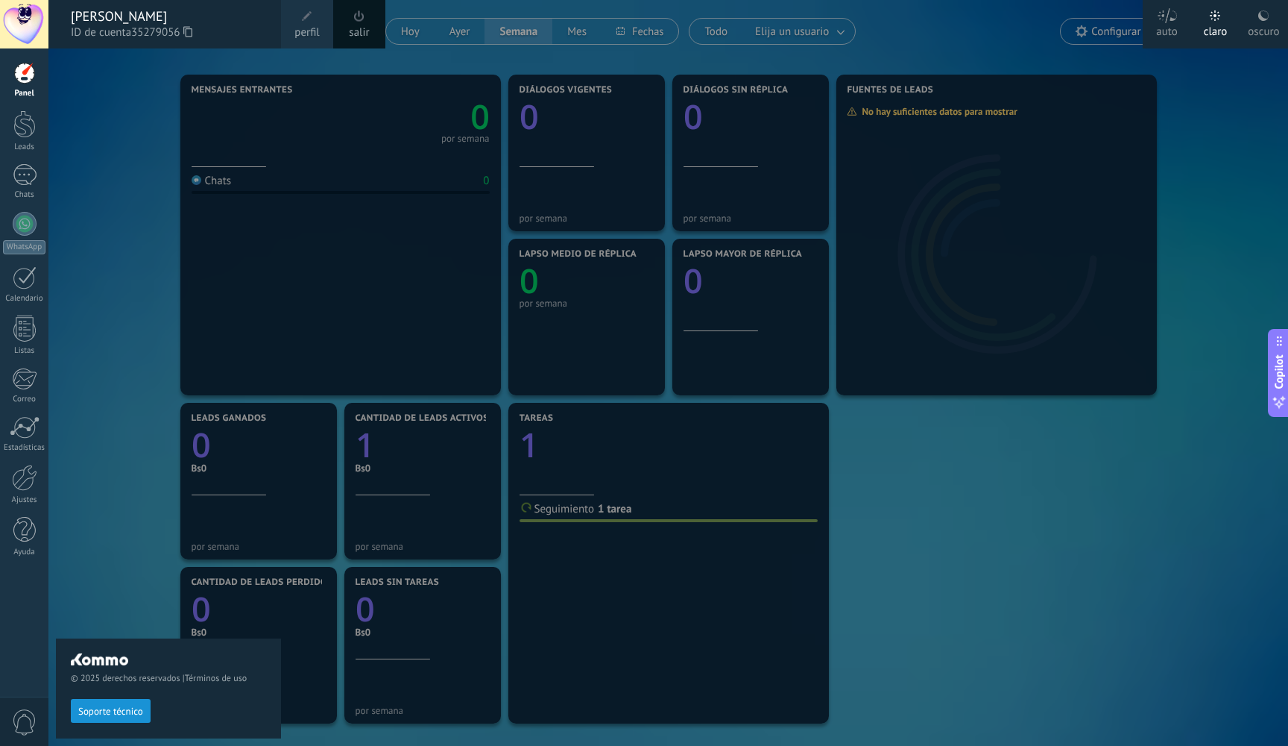
click at [154, 320] on div "© 2025 derechos reservados | Términos de uso Soporte técnico" at bounding box center [168, 396] width 225 height 697
click at [24, 19] on div at bounding box center [24, 24] width 48 height 48
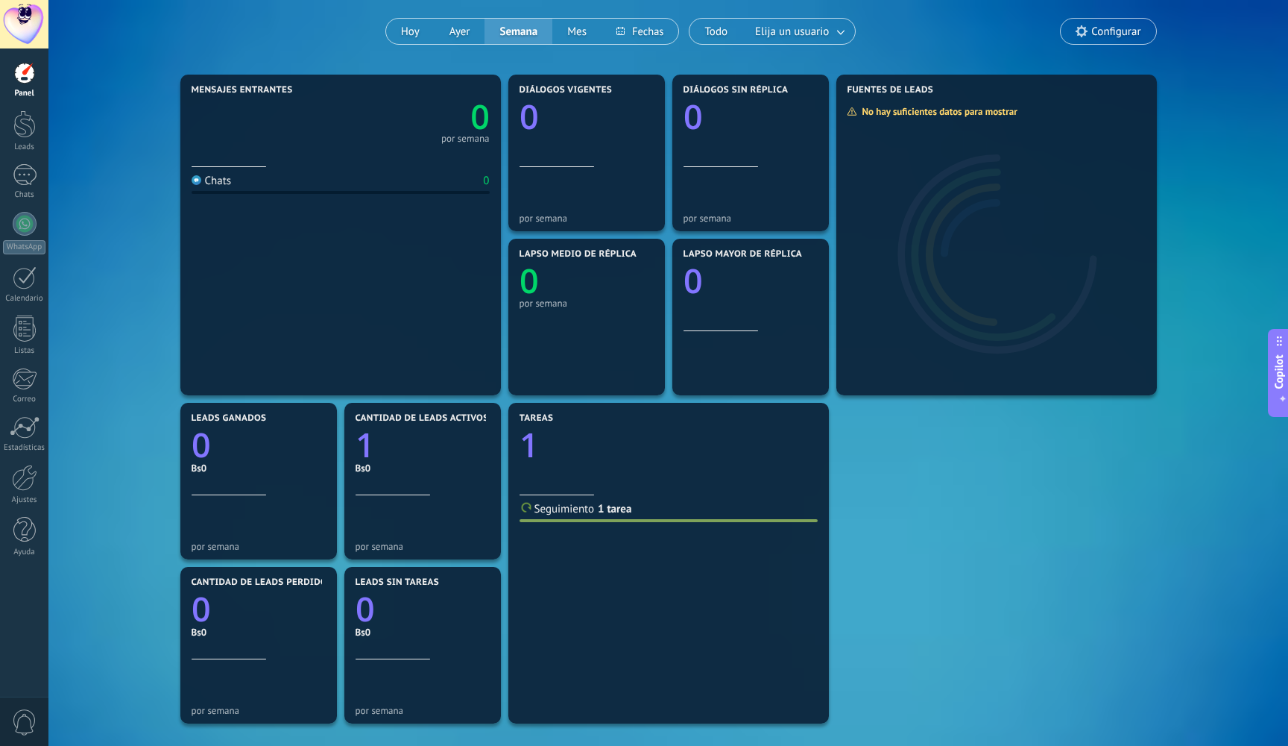
click at [1281, 385] on span "Copilot" at bounding box center [1279, 372] width 15 height 34
type textarea "**********"
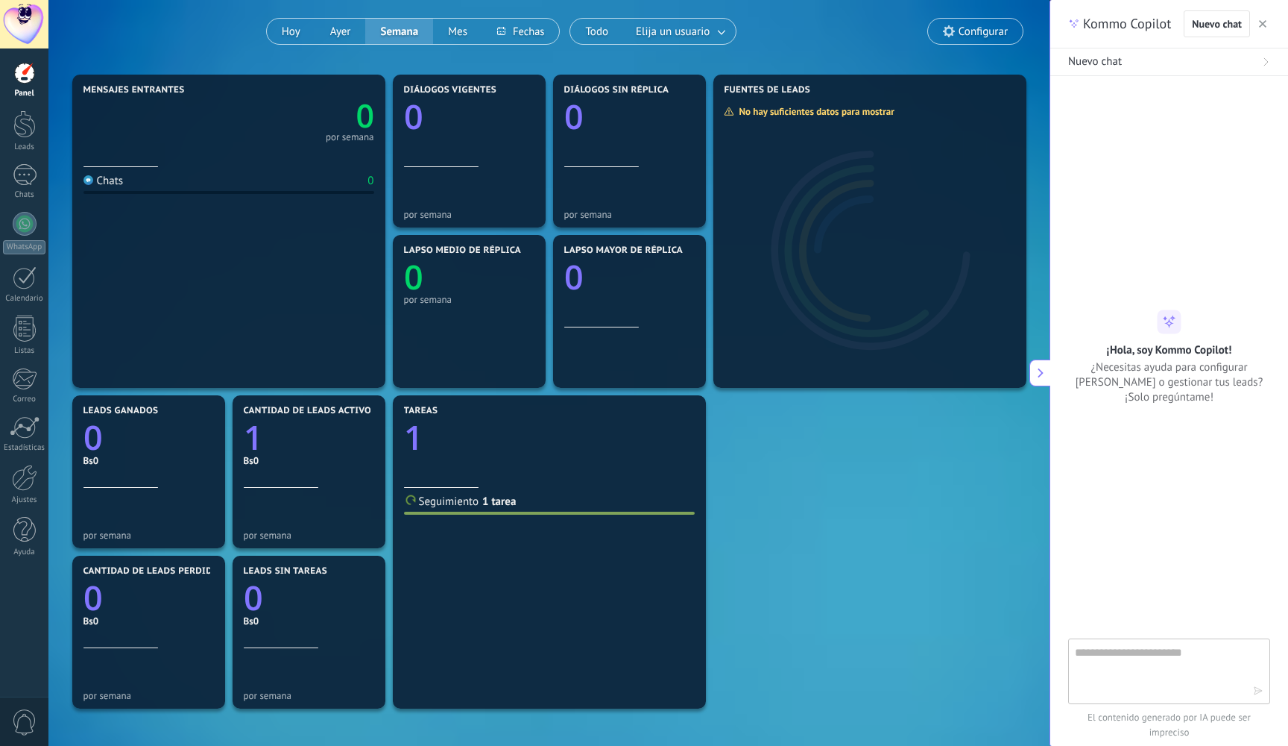
click at [1259, 22] on icon "button" at bounding box center [1262, 23] width 7 height 7
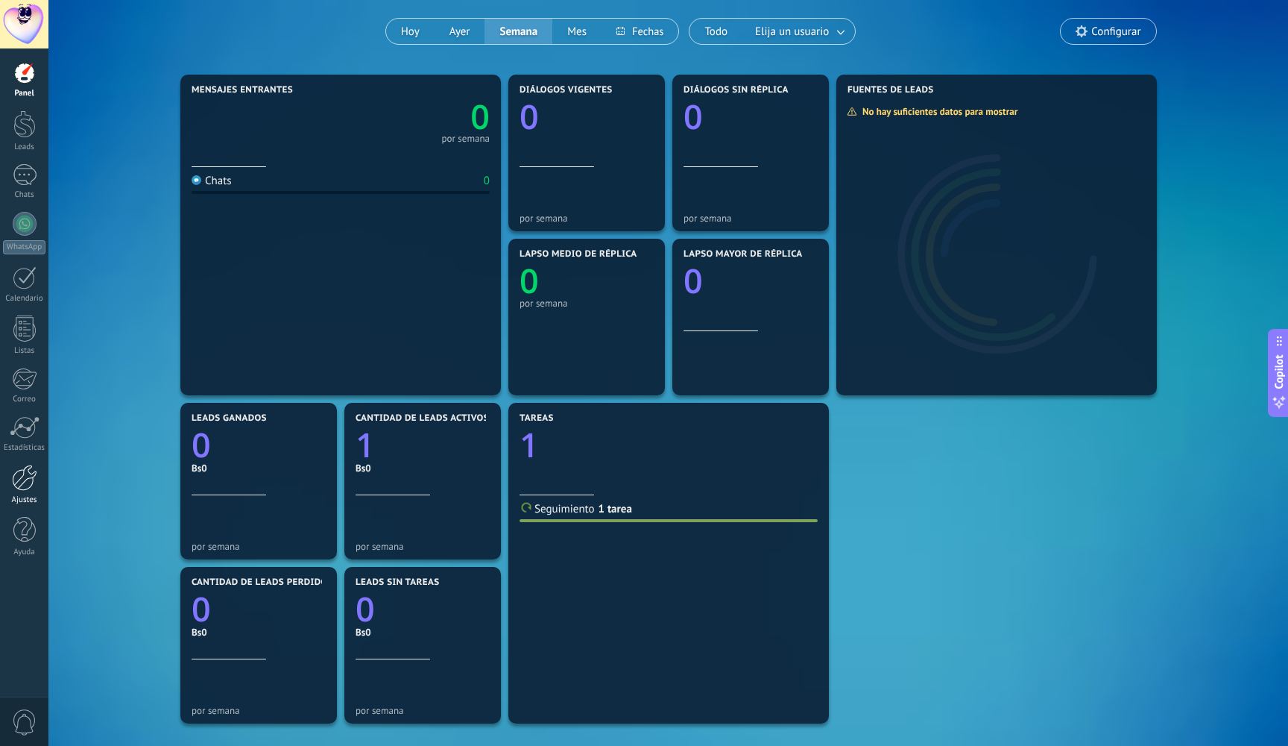
click at [16, 499] on div "Ajustes" at bounding box center [24, 500] width 43 height 10
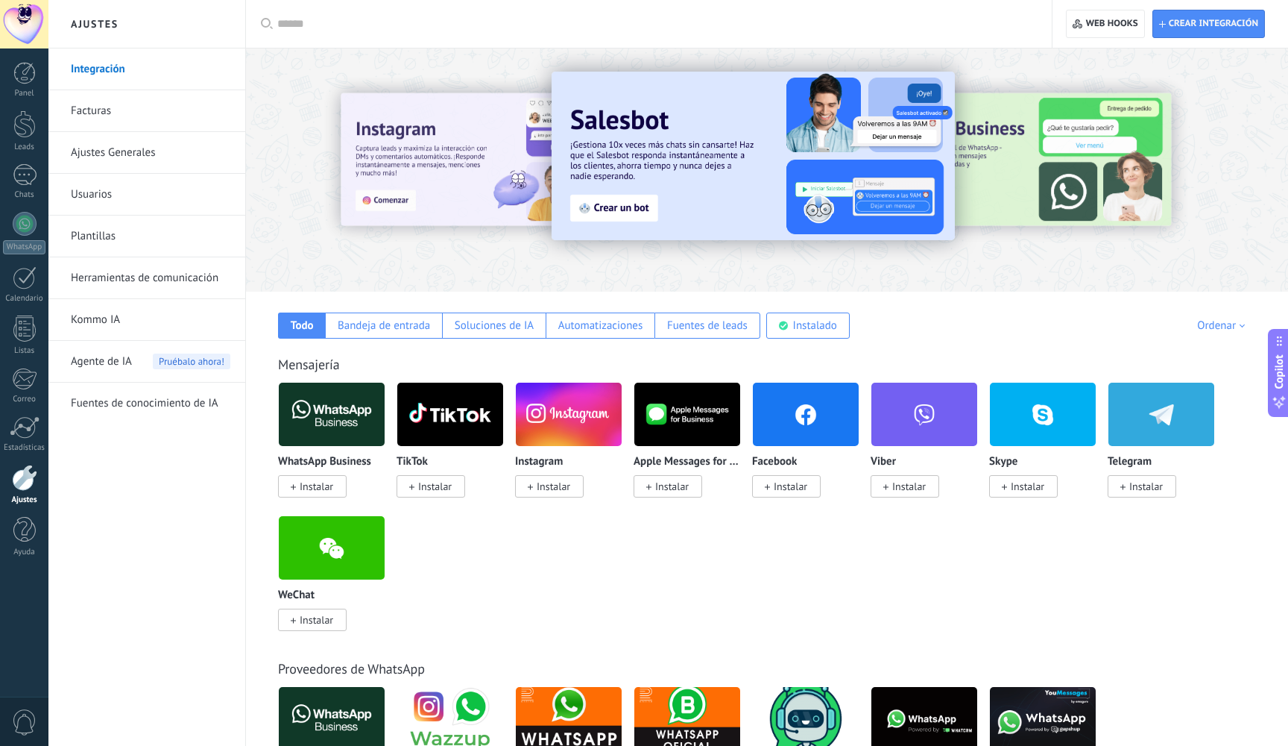
click at [80, 113] on link "Facturas" at bounding box center [151, 111] width 160 height 42
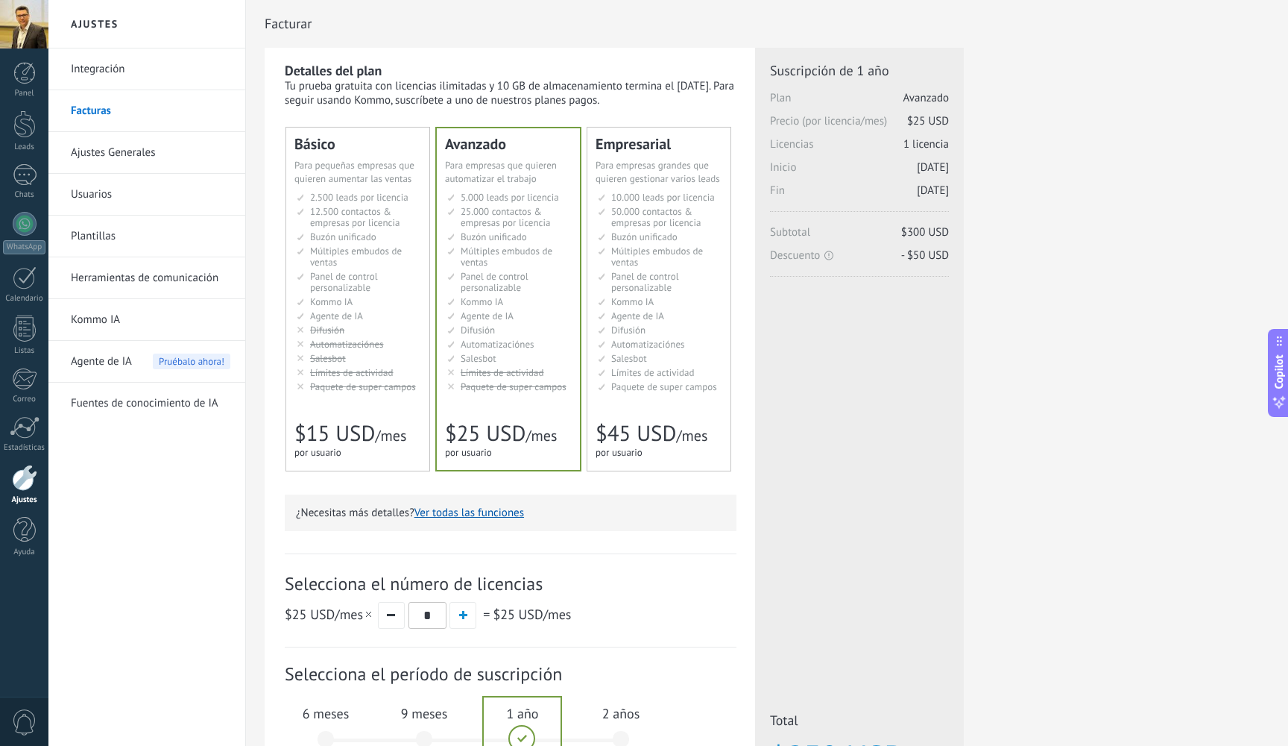
click at [110, 163] on link "Ajustes Generales" at bounding box center [151, 153] width 160 height 42
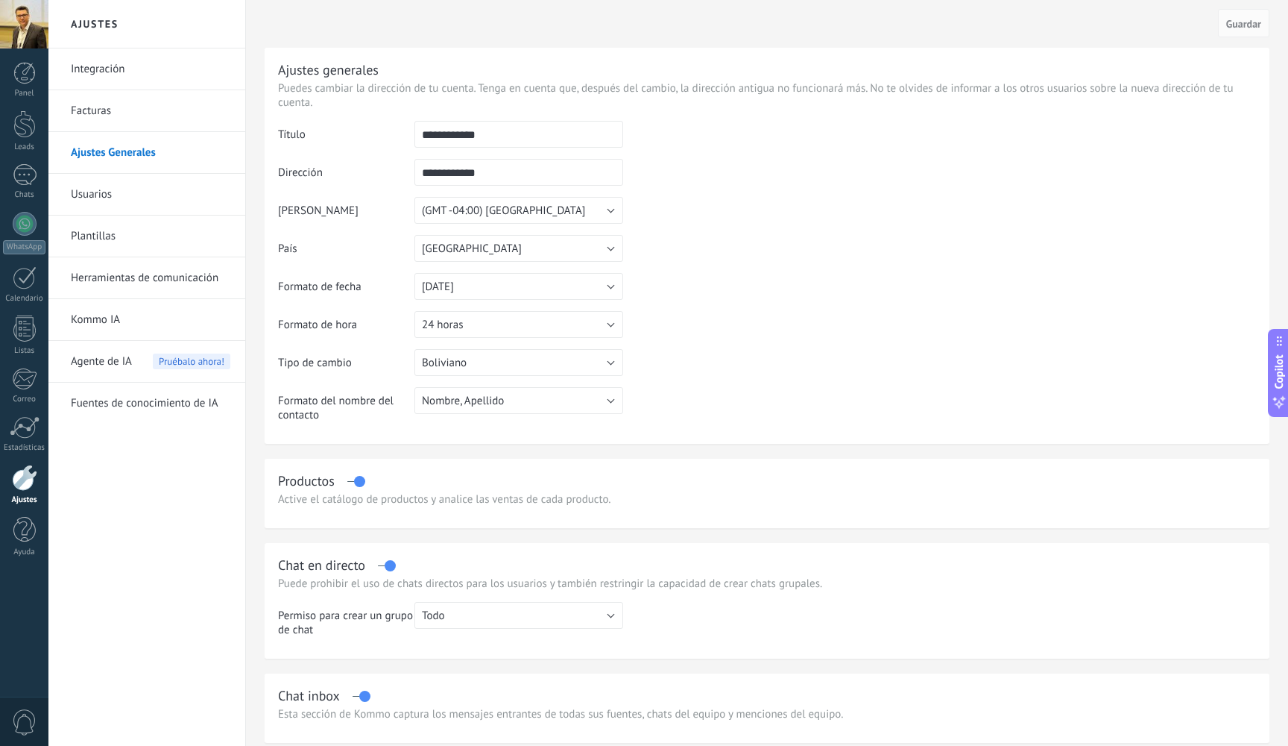
click at [97, 193] on link "Usuarios" at bounding box center [151, 195] width 160 height 42
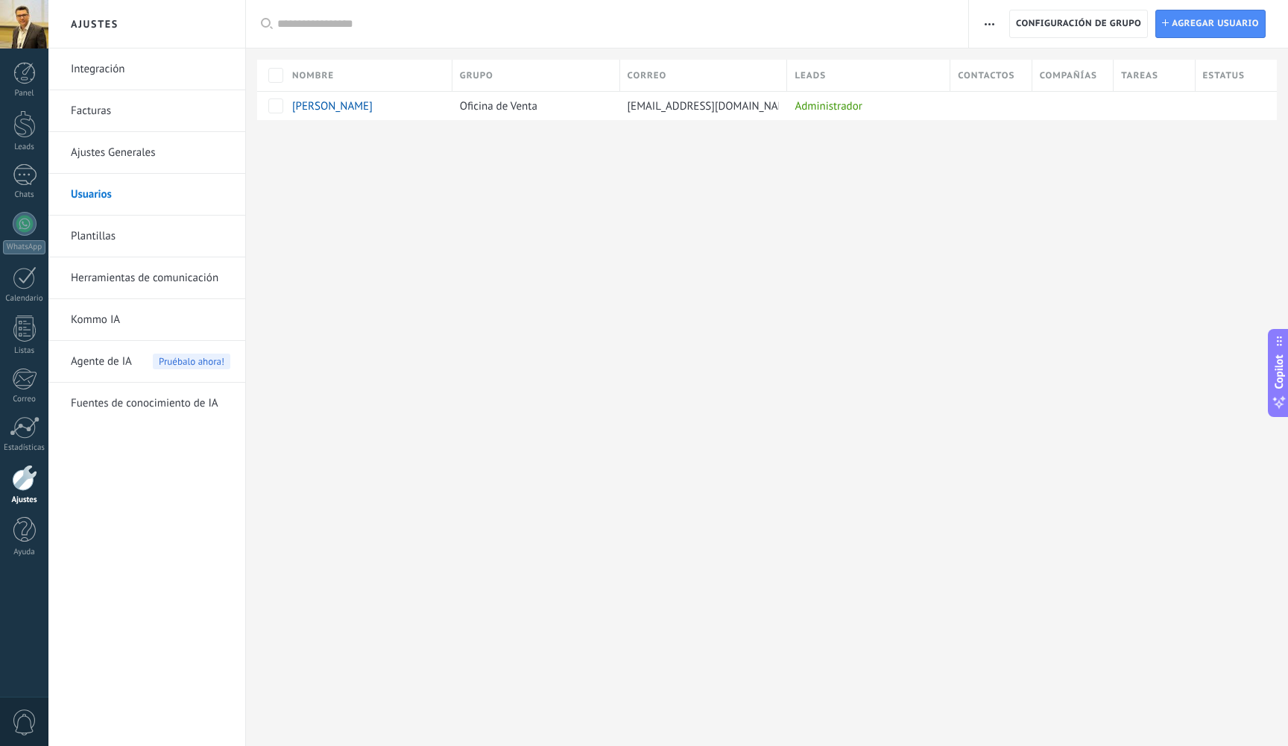
click at [94, 236] on link "Plantillas" at bounding box center [151, 236] width 160 height 42
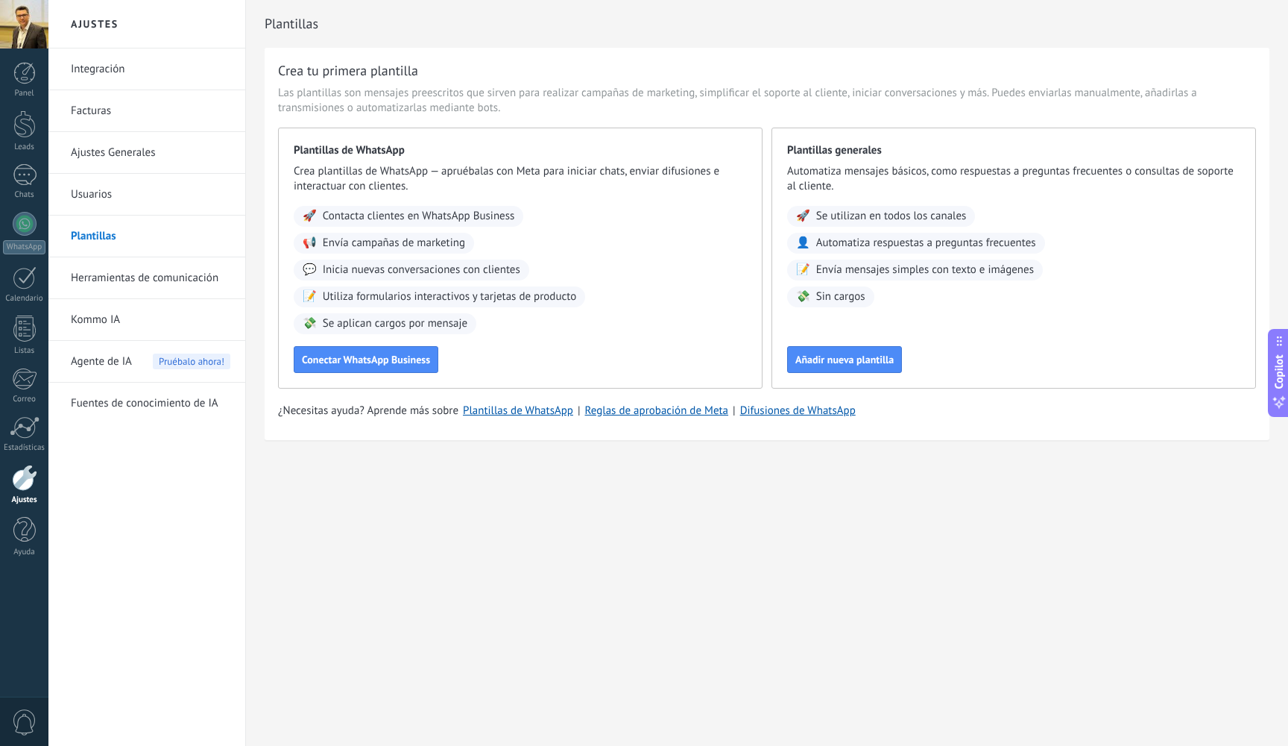
click at [78, 81] on link "Integración" at bounding box center [151, 69] width 160 height 42
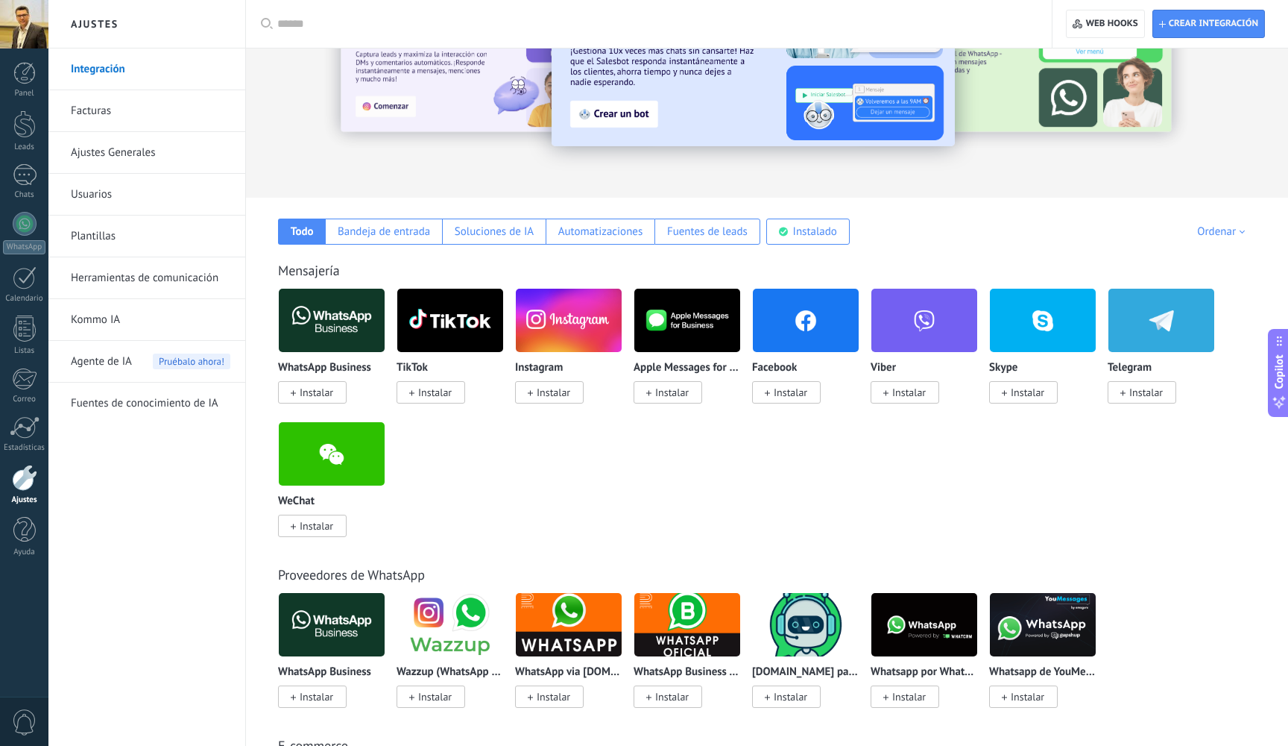
scroll to position [104, 0]
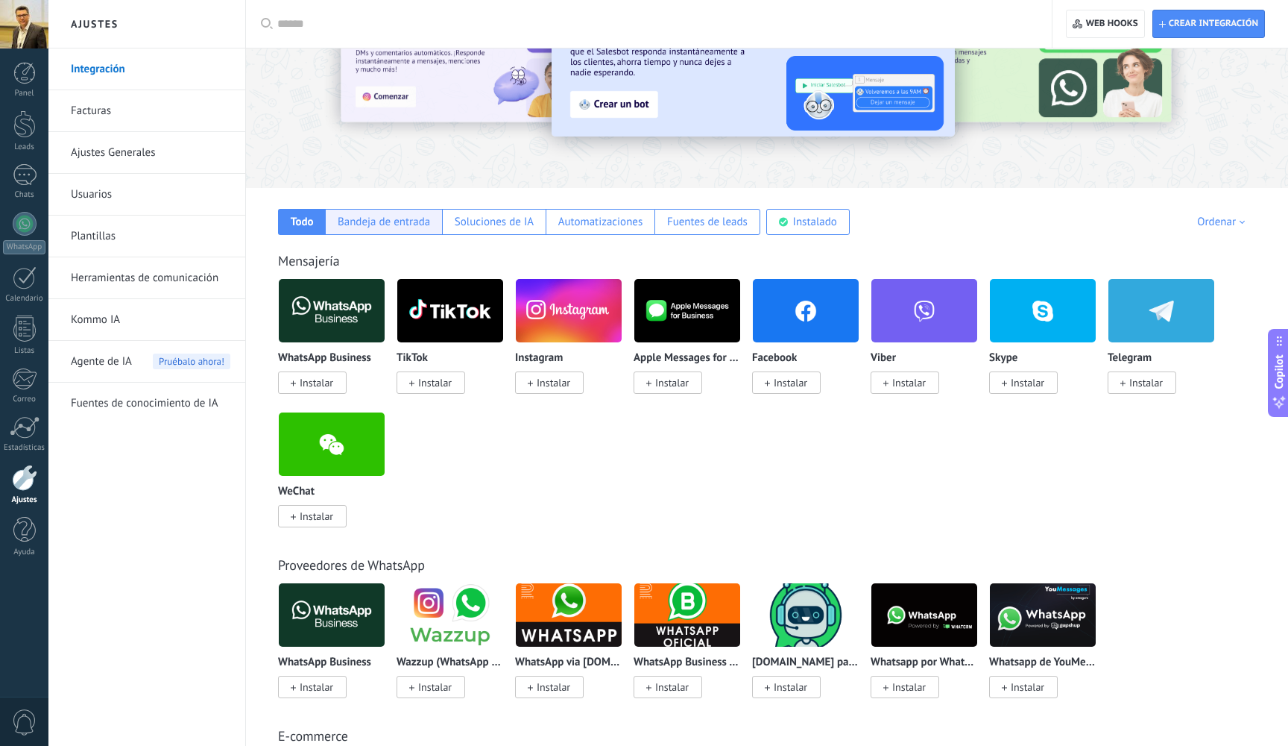
click at [376, 224] on div "Bandeja de entrada" at bounding box center [384, 222] width 92 height 14
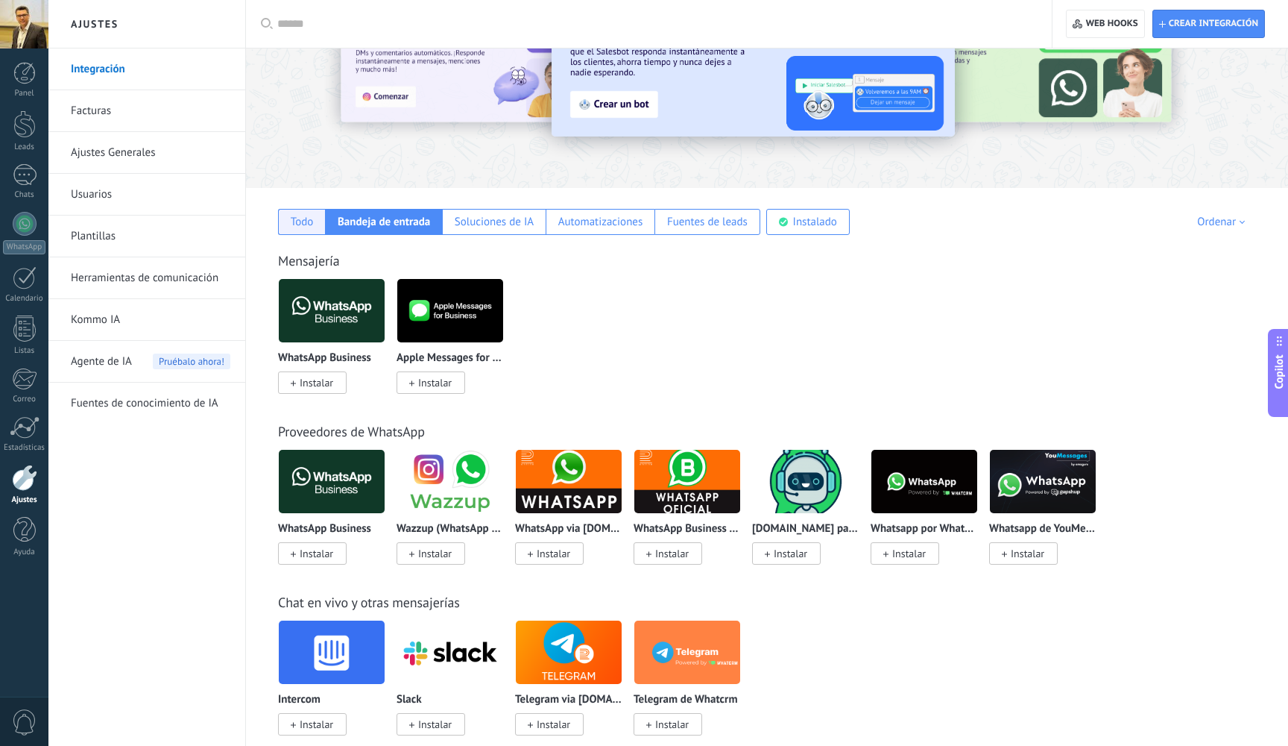
click at [303, 216] on div "Todo" at bounding box center [302, 222] width 23 height 14
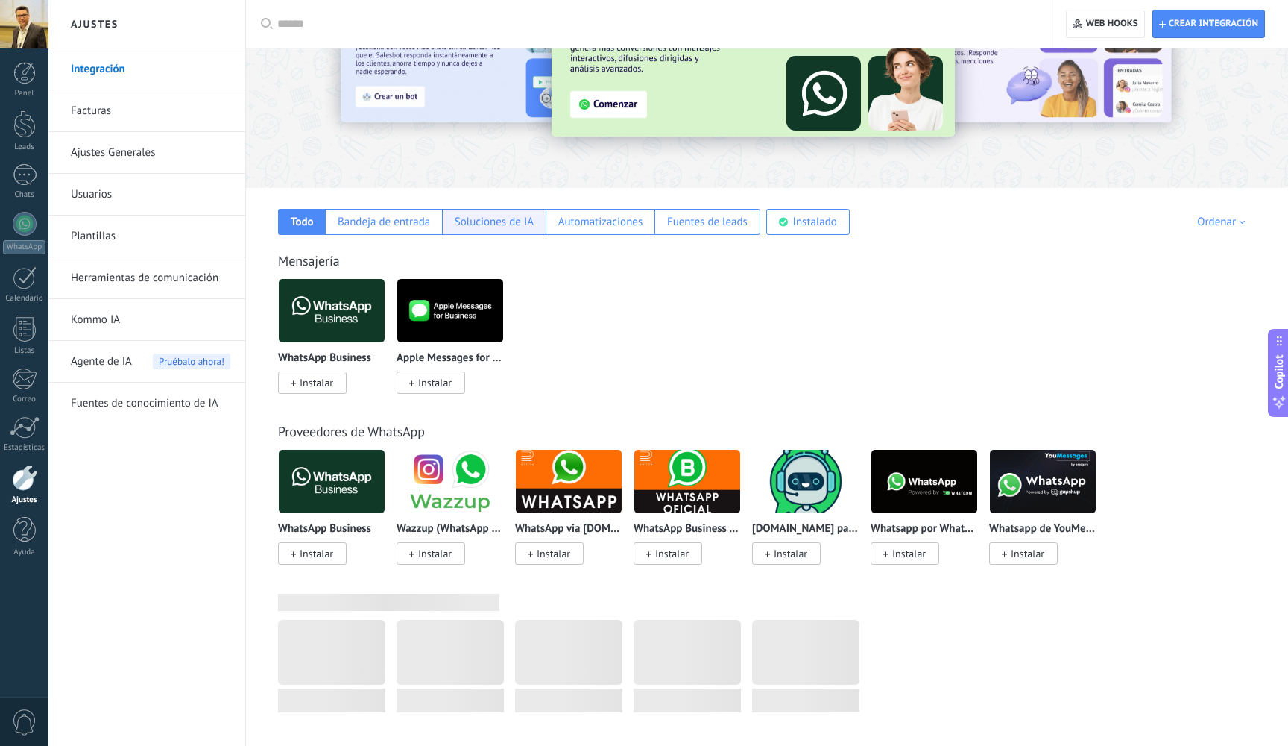
click at [508, 219] on div "Soluciones de IA" at bounding box center [494, 222] width 79 height 14
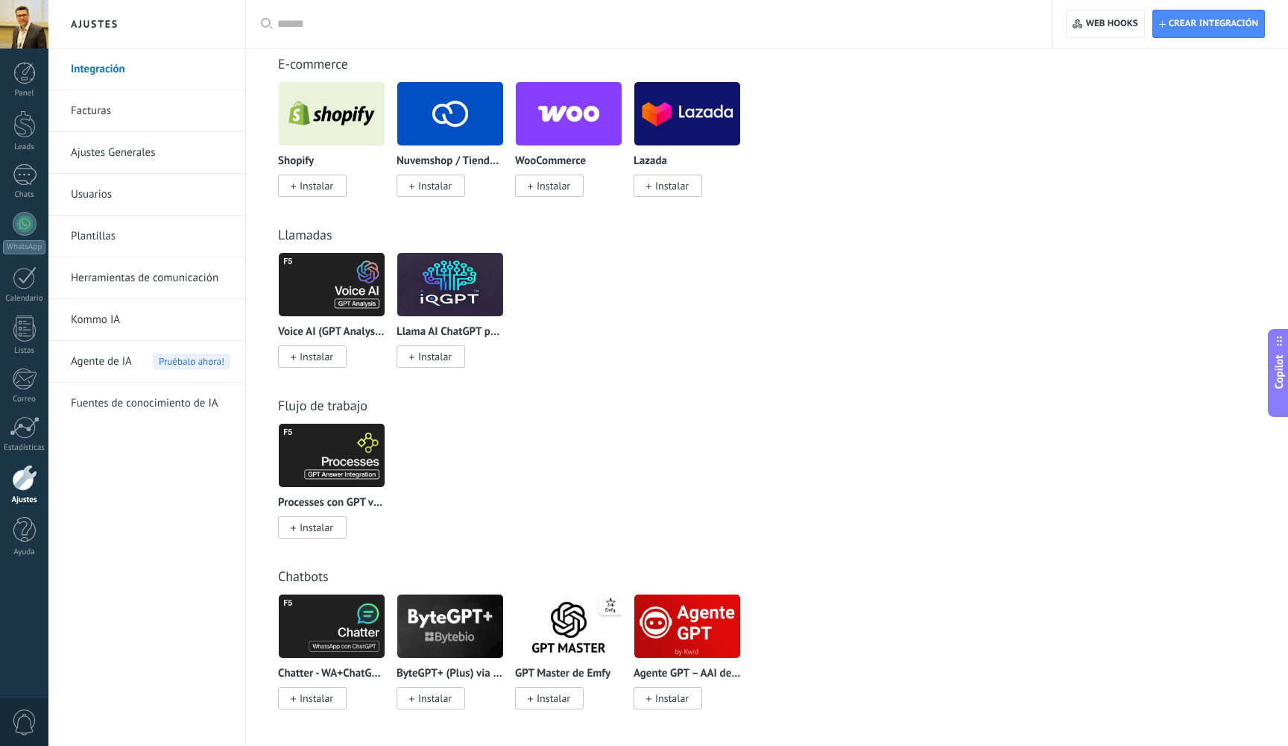
scroll to position [300, 0]
click at [753, 532] on div "Processes con GPT via Komanda F5 Instalar" at bounding box center [775, 489] width 994 height 133
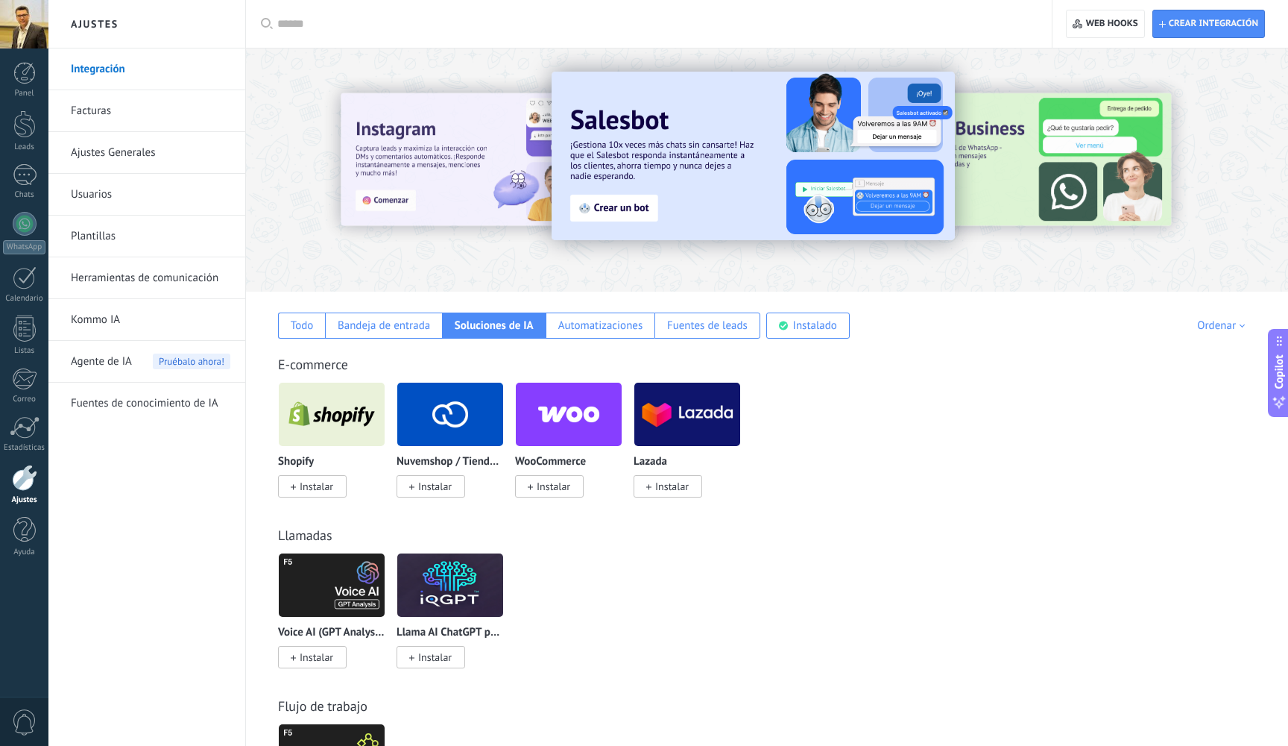
scroll to position [0, 0]
